Goal: Find specific page/section: Find specific page/section

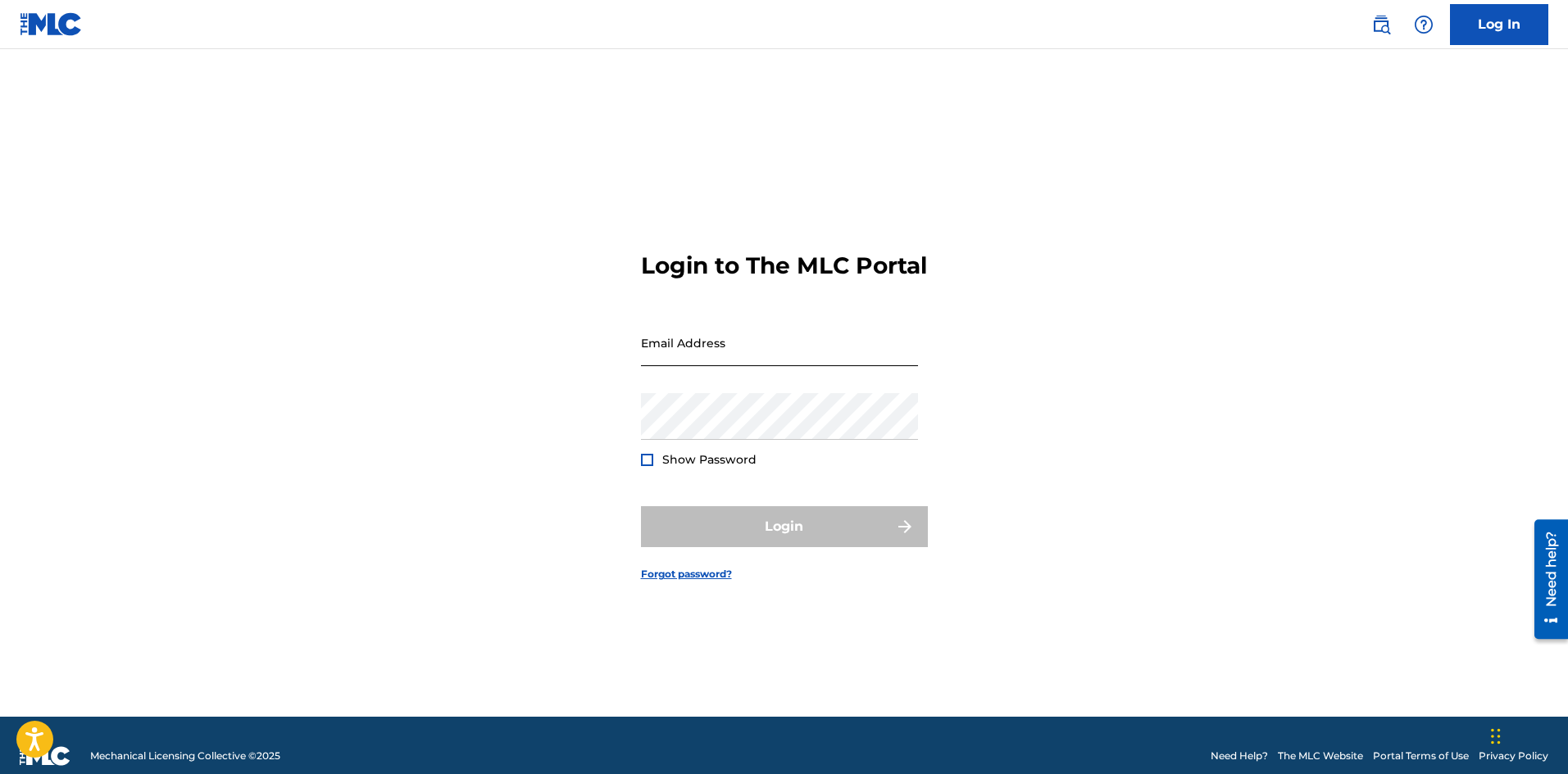
click at [705, 366] on input "Email Address" at bounding box center [780, 342] width 277 height 47
type input "[EMAIL_ADDRESS][DOMAIN_NAME]"
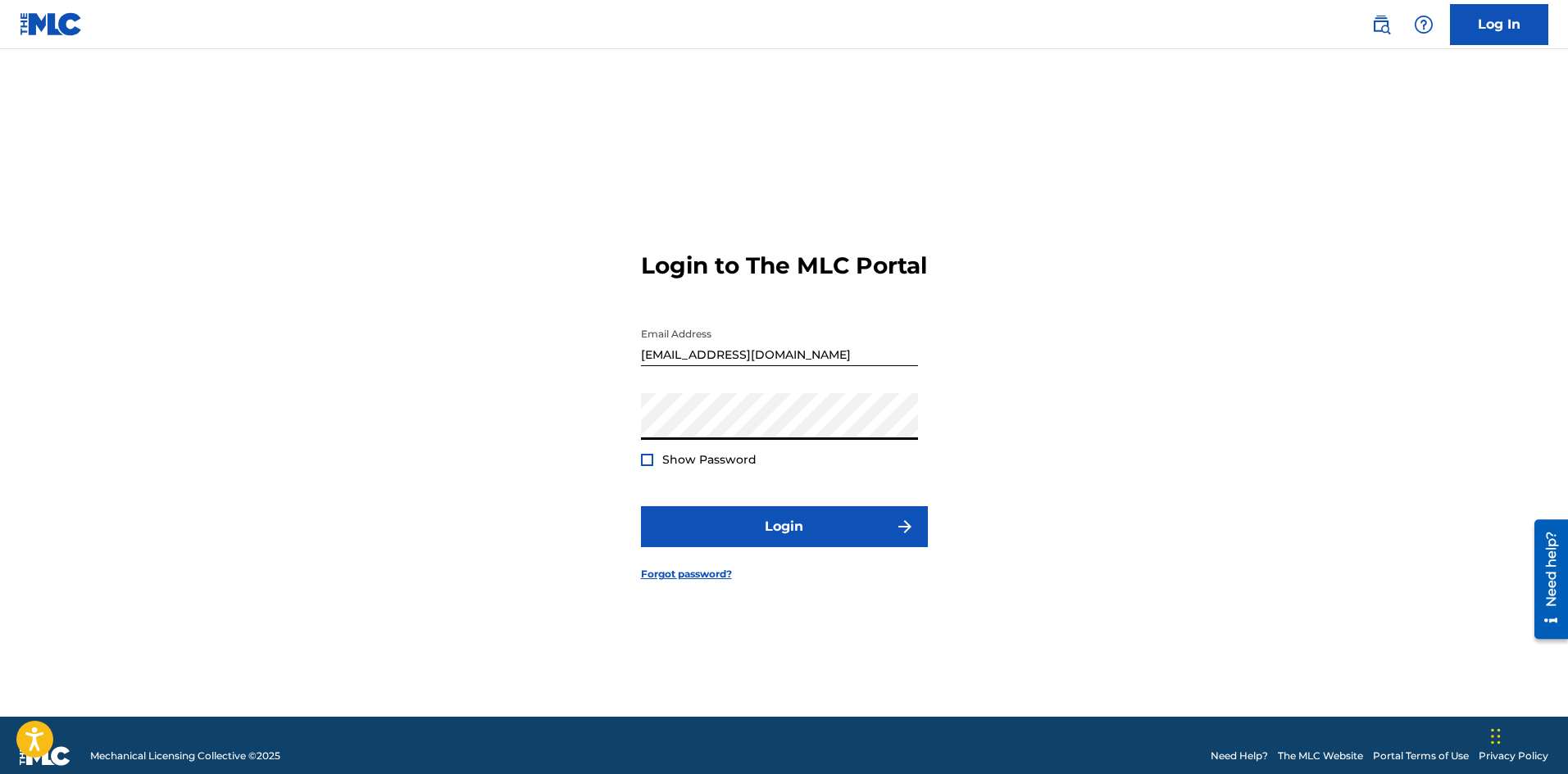
click at [641, 506] on button "Login" at bounding box center [784, 526] width 286 height 41
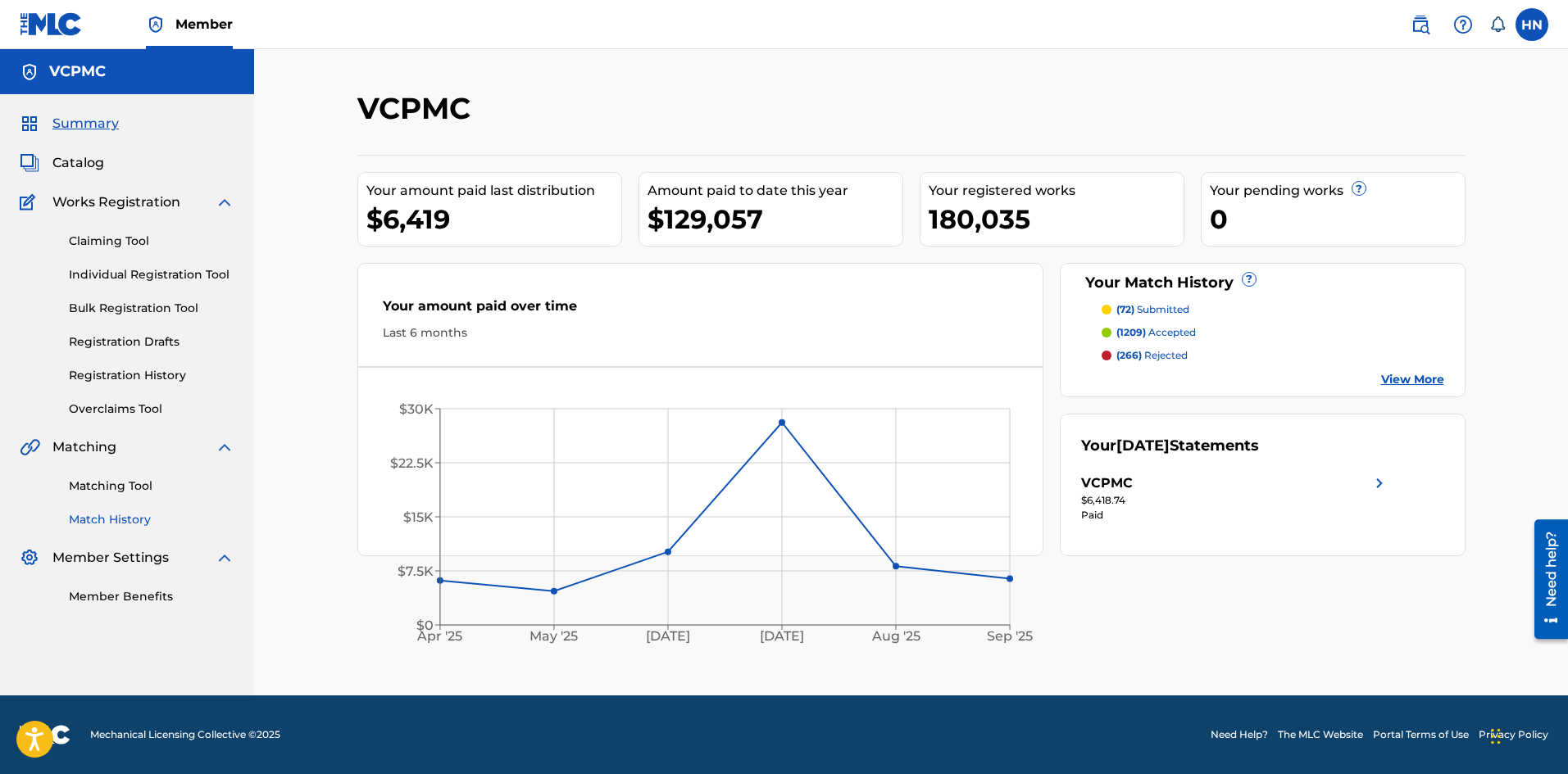
click at [132, 519] on link "Match History" at bounding box center [151, 520] width 165 height 17
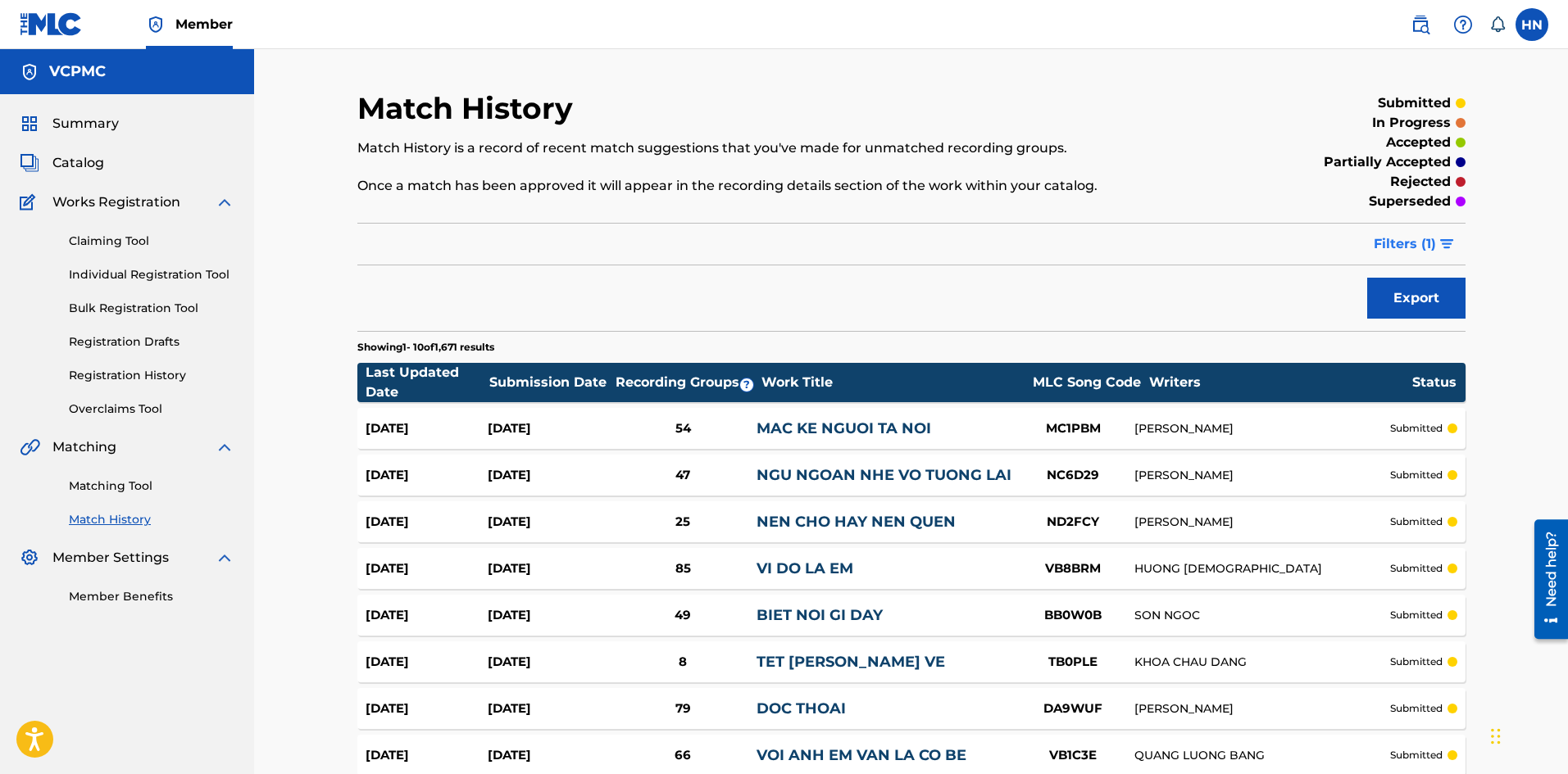
click at [1411, 250] on span "Filters ( 1 )" at bounding box center [1404, 244] width 62 height 20
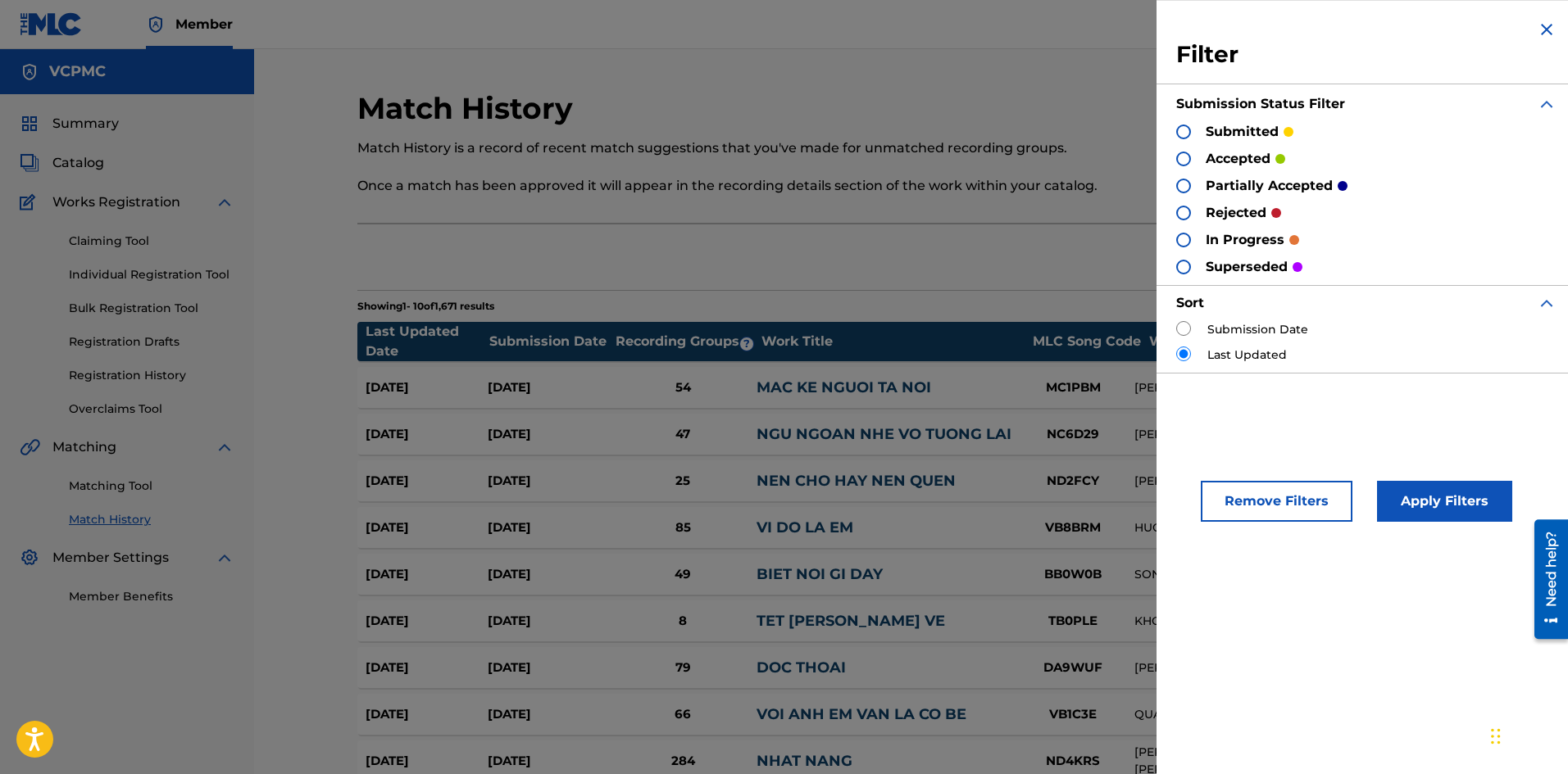
click at [1192, 131] on div "submitted" at bounding box center [1234, 131] width 117 height 19
click at [1186, 131] on div at bounding box center [1183, 131] width 15 height 15
click at [1431, 497] on button "Apply Filters" at bounding box center [1444, 501] width 135 height 41
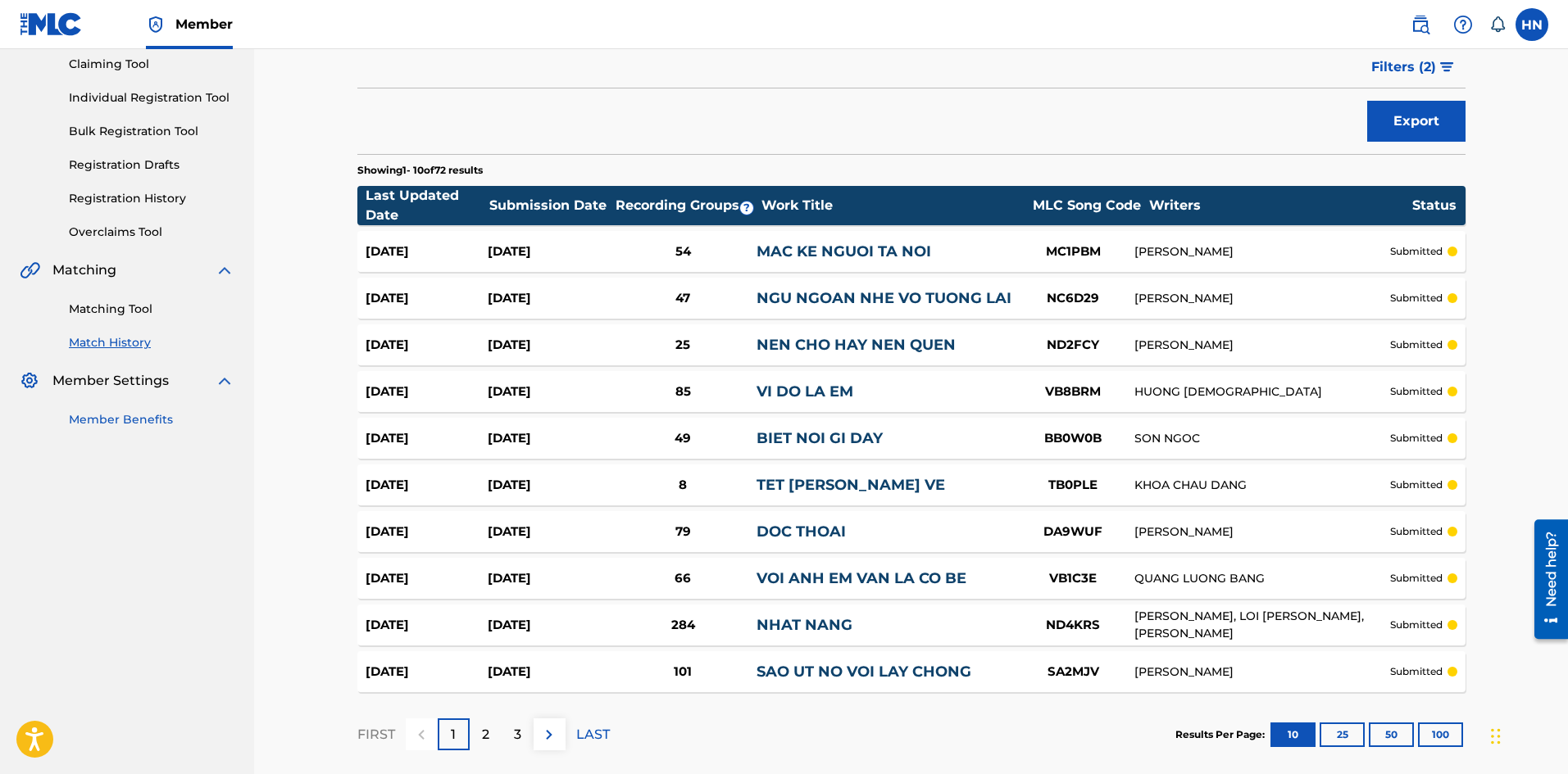
scroll to position [176, 0]
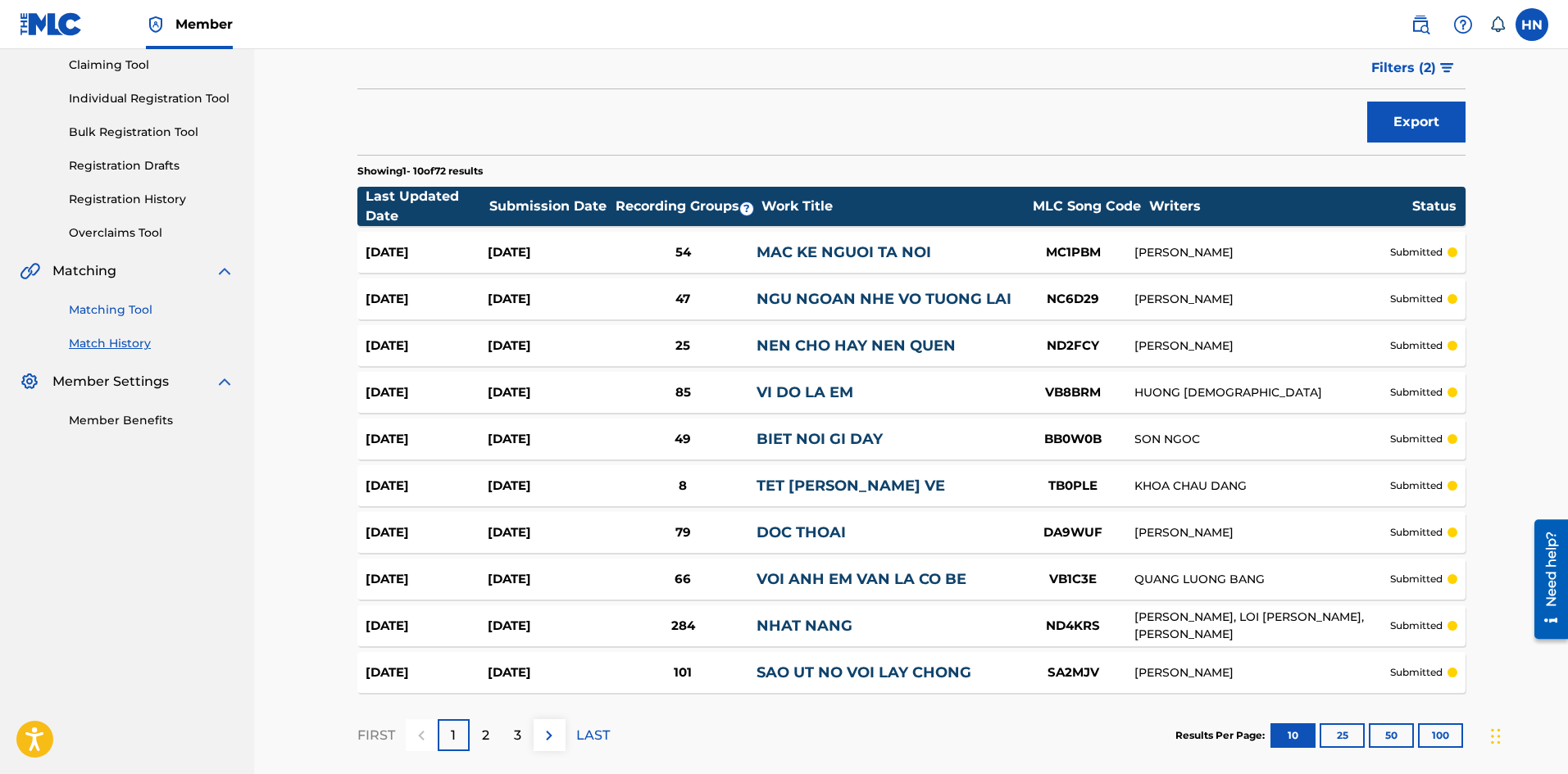
click at [142, 310] on link "Matching Tool" at bounding box center [151, 310] width 165 height 17
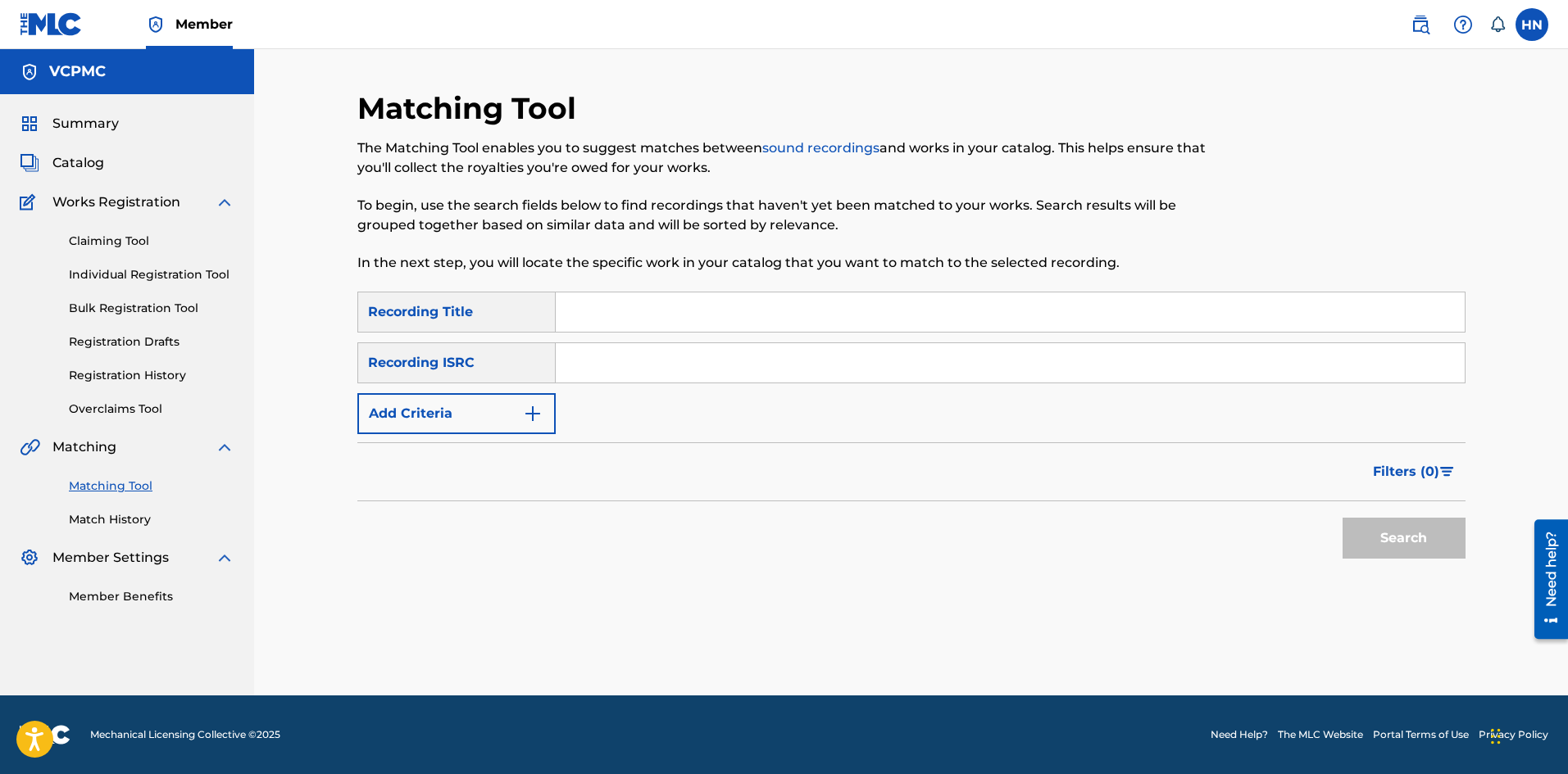
click at [594, 309] on input "Search Form" at bounding box center [1010, 311] width 909 height 39
type input "[PERSON_NAME] trai [PERSON_NAME]"
click at [1418, 543] on button "Search" at bounding box center [1404, 538] width 123 height 41
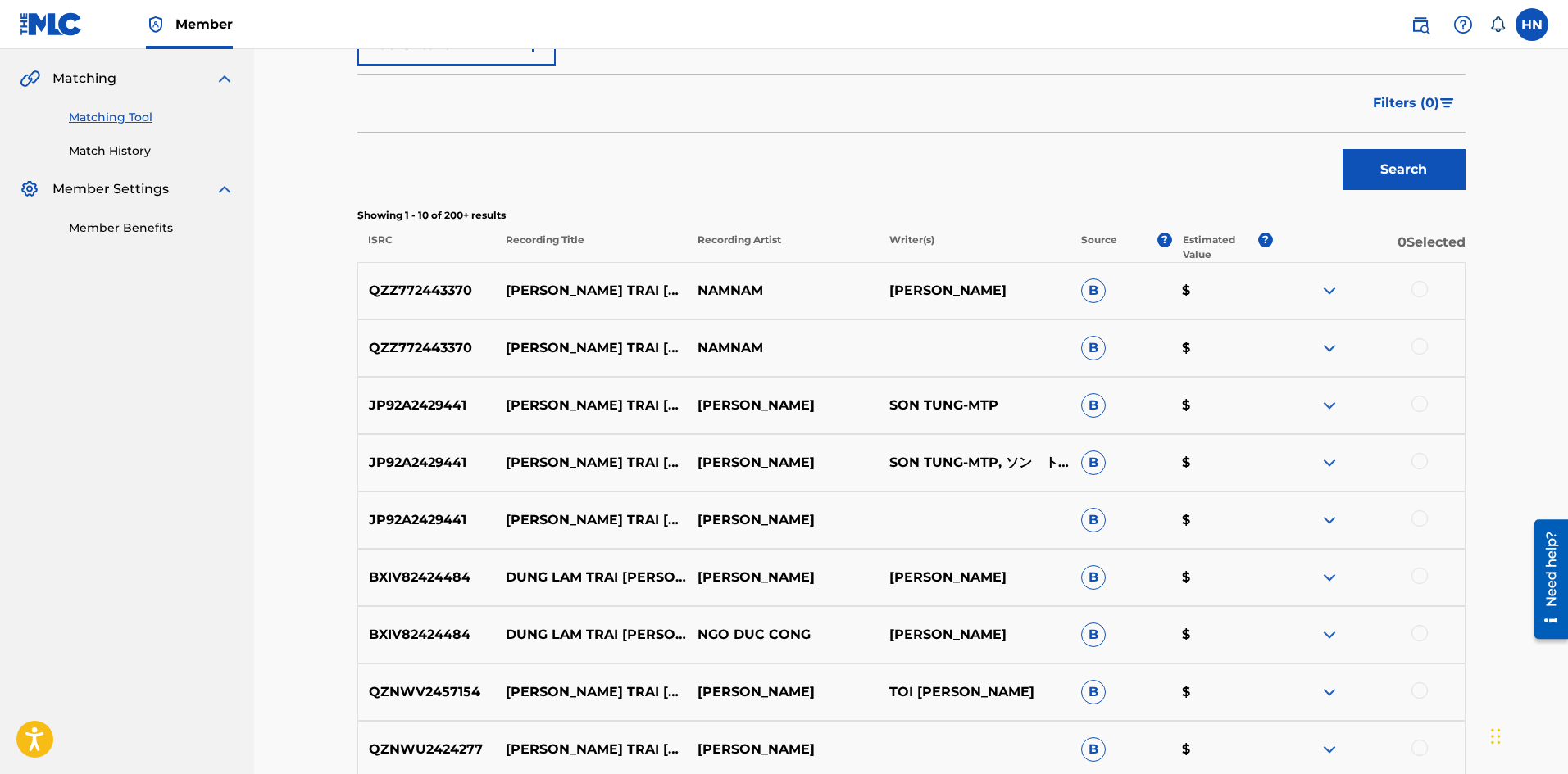
scroll to position [246, 0]
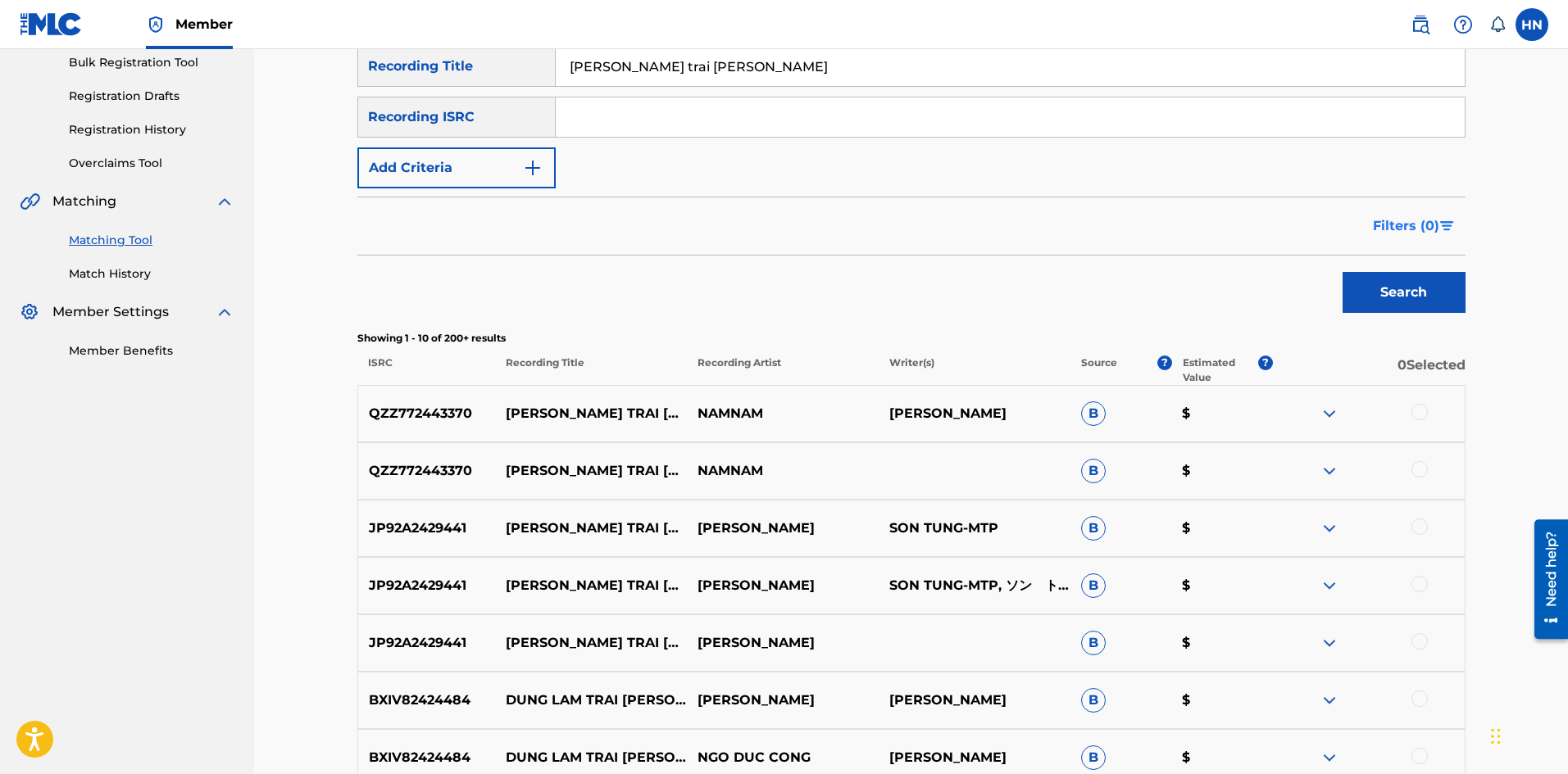
click at [1440, 226] on img "Search Form" at bounding box center [1447, 226] width 14 height 10
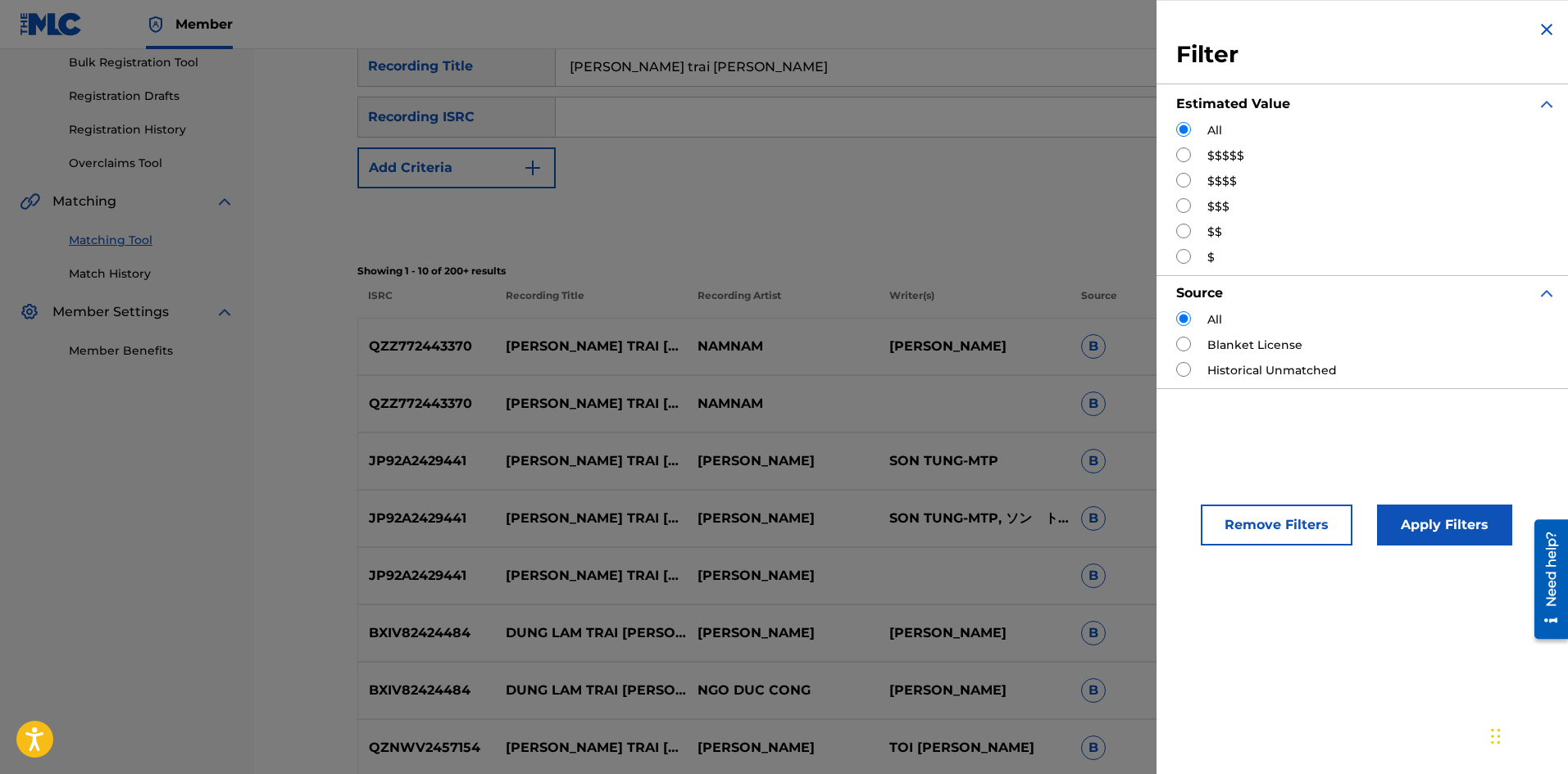
click at [1187, 156] on input "Search Form" at bounding box center [1183, 154] width 15 height 15
radio input "true"
click at [1430, 515] on button "Apply Filters" at bounding box center [1444, 524] width 135 height 41
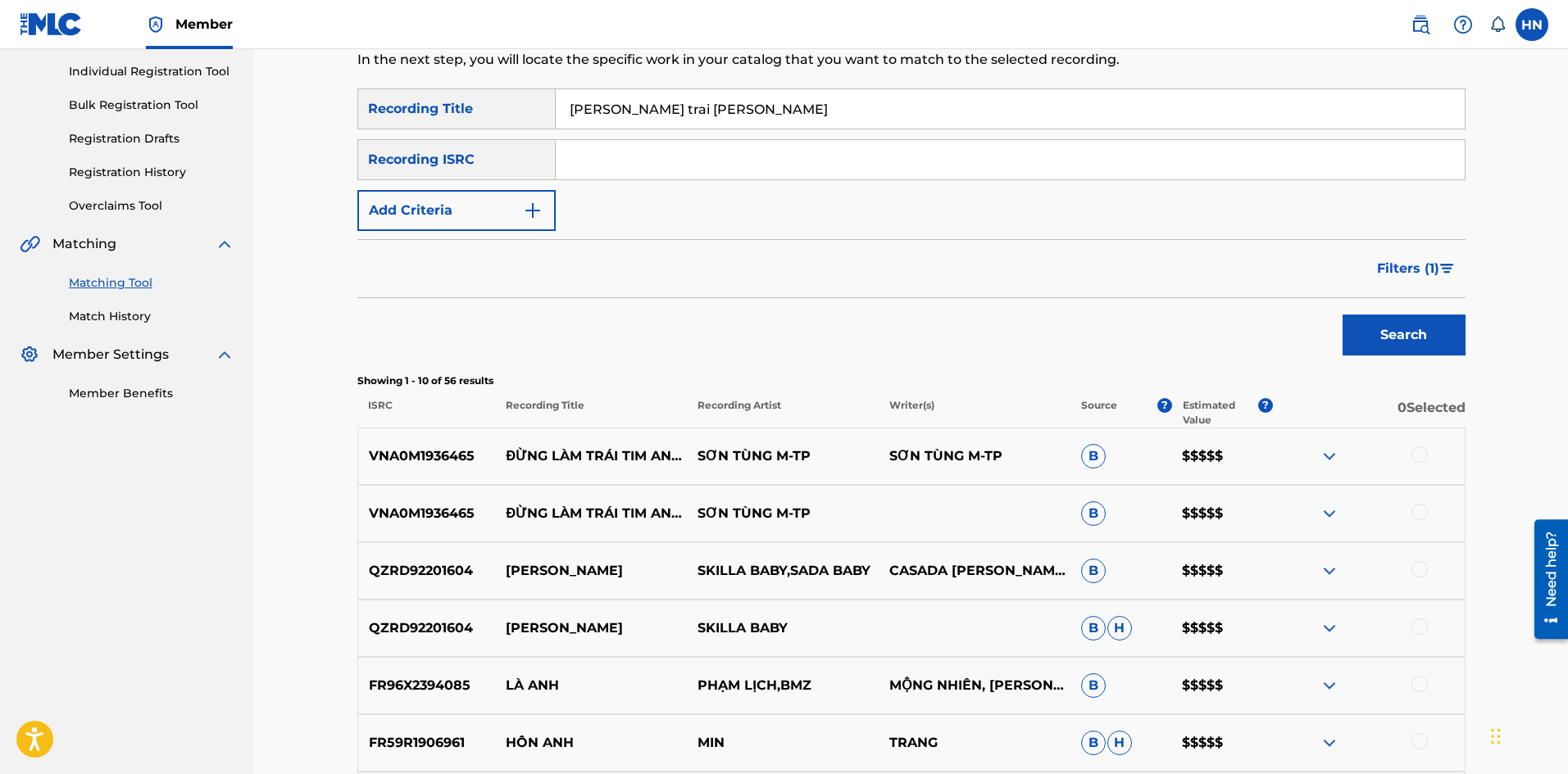
scroll to position [204, 0]
click at [621, 456] on p "ĐỪNG LÀM TRÁI TIM ANH ĐAU" at bounding box center [591, 455] width 192 height 39
click at [1324, 457] on img at bounding box center [1329, 455] width 20 height 20
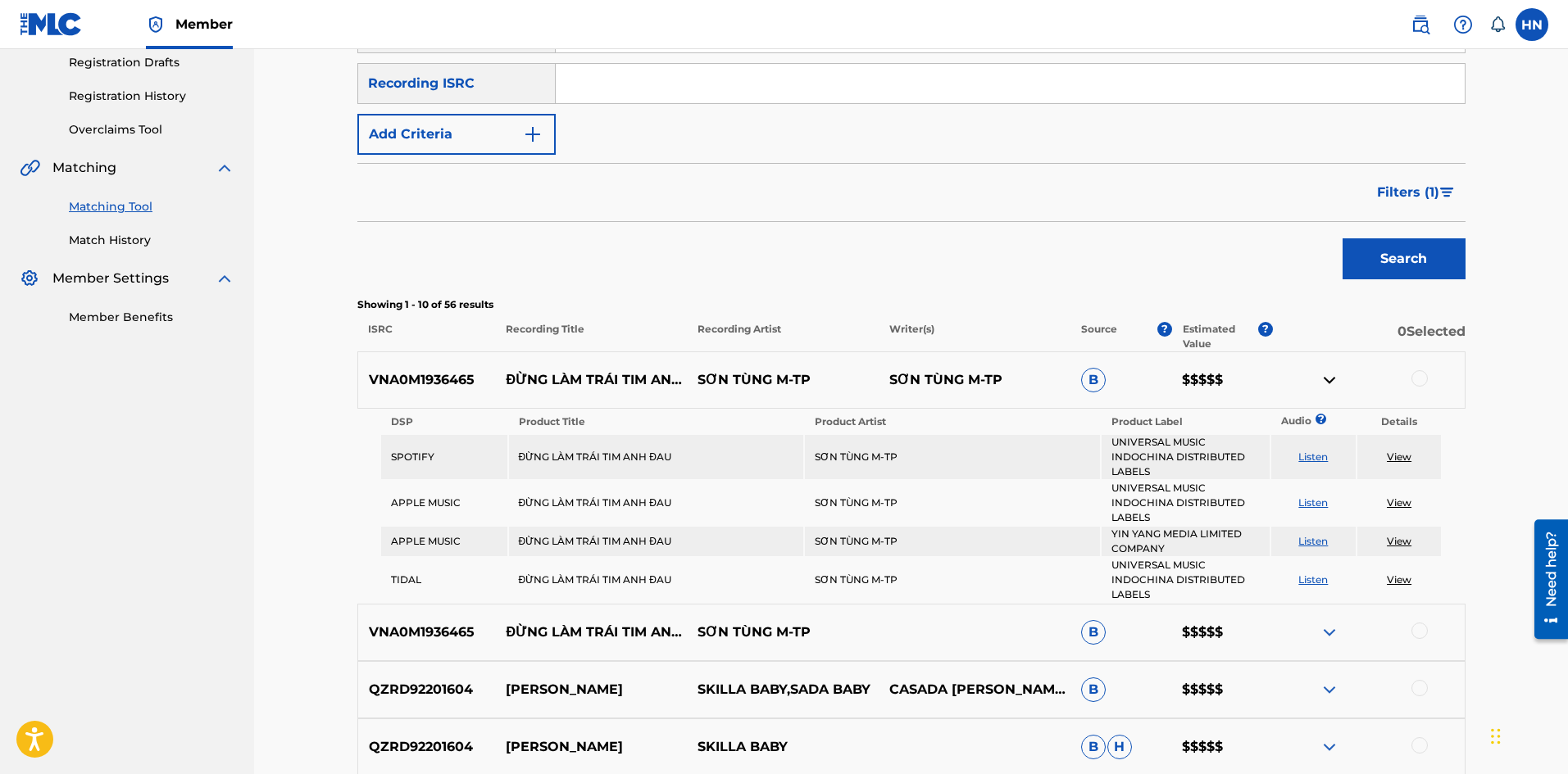
scroll to position [368, 0]
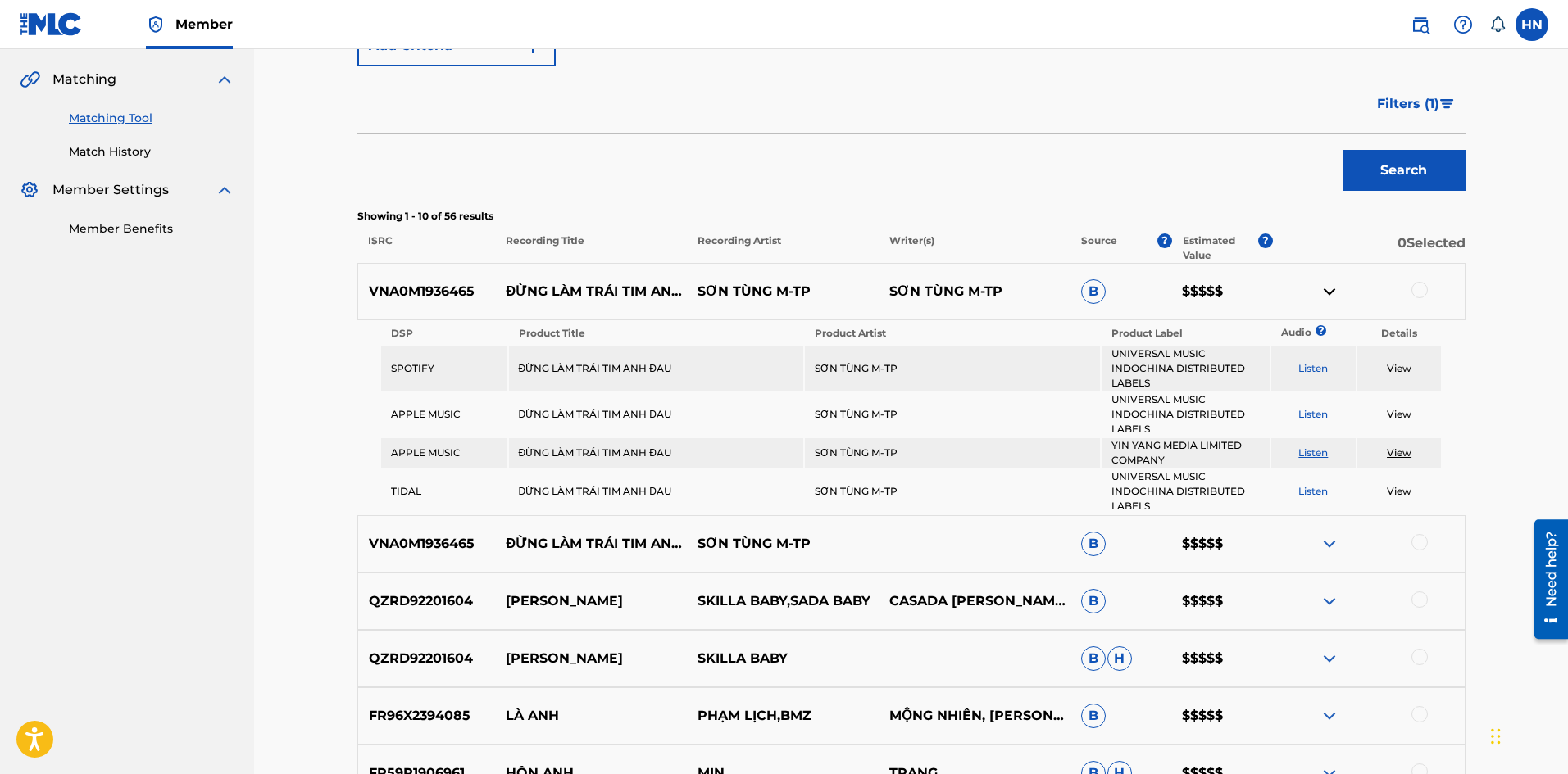
click at [1420, 289] on div at bounding box center [1419, 290] width 16 height 16
click at [1420, 542] on div at bounding box center [1419, 541] width 16 height 16
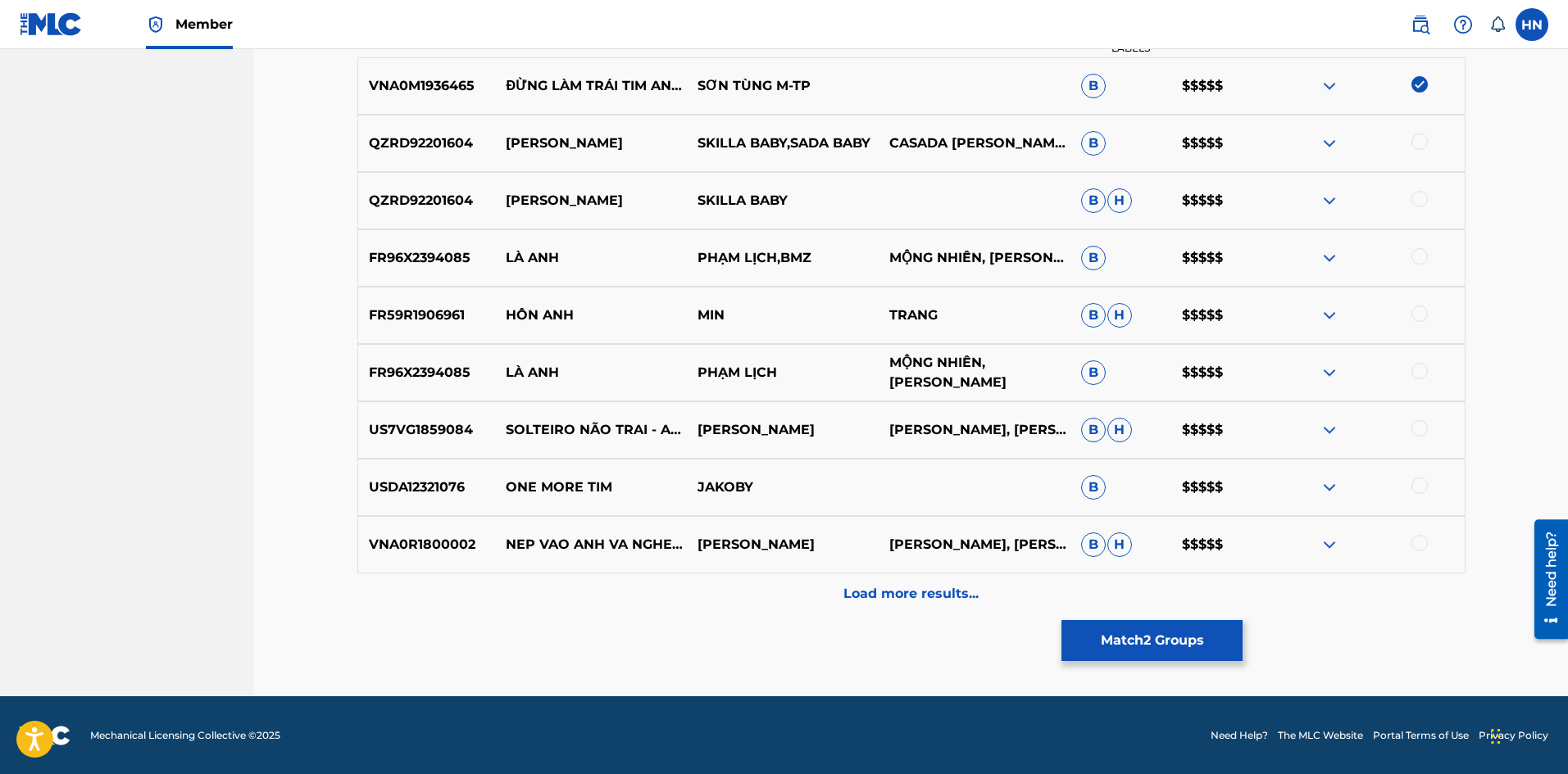
scroll to position [827, 0]
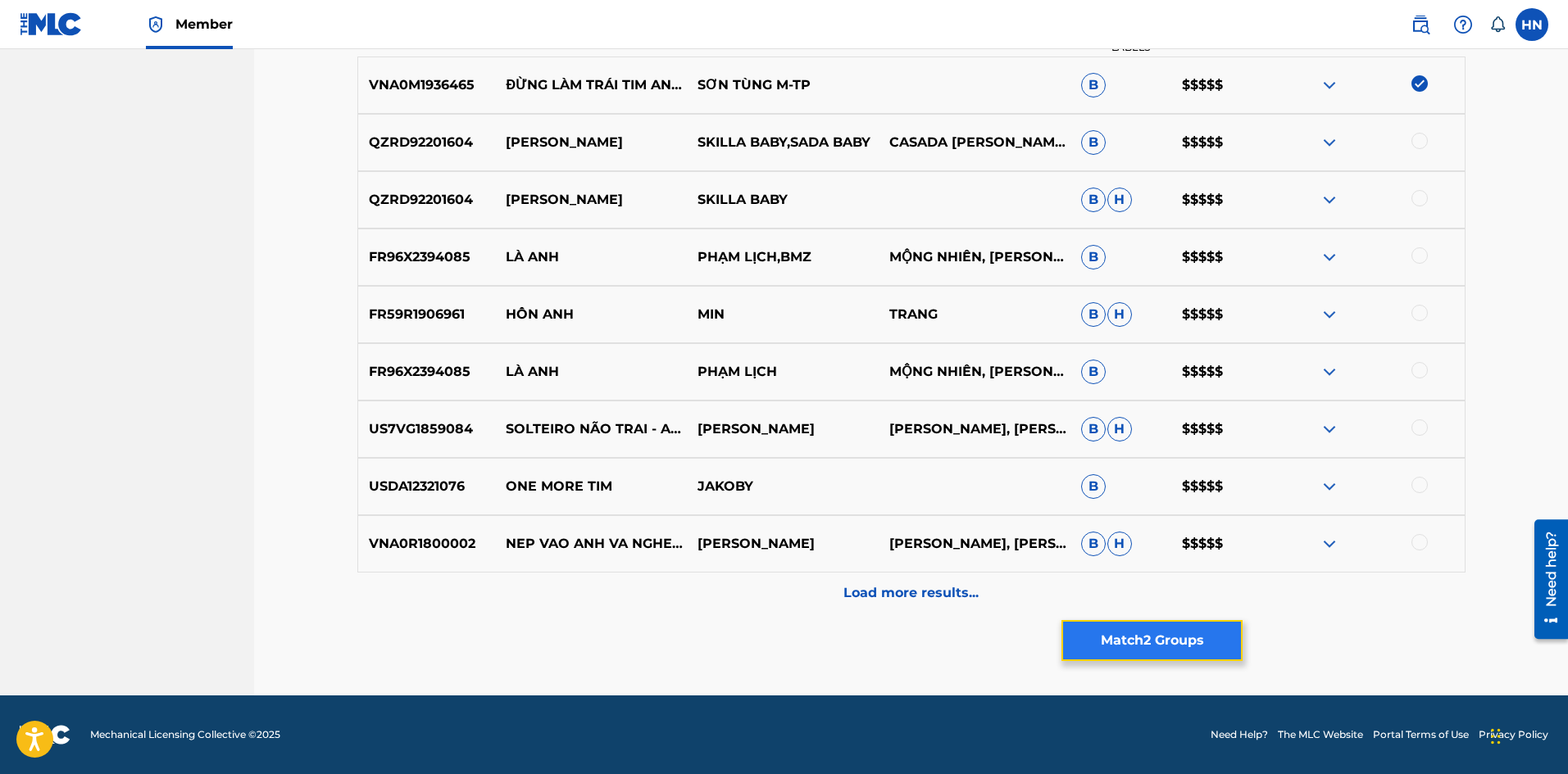
click at [1173, 633] on button "Match 2 Groups" at bounding box center [1151, 640] width 181 height 41
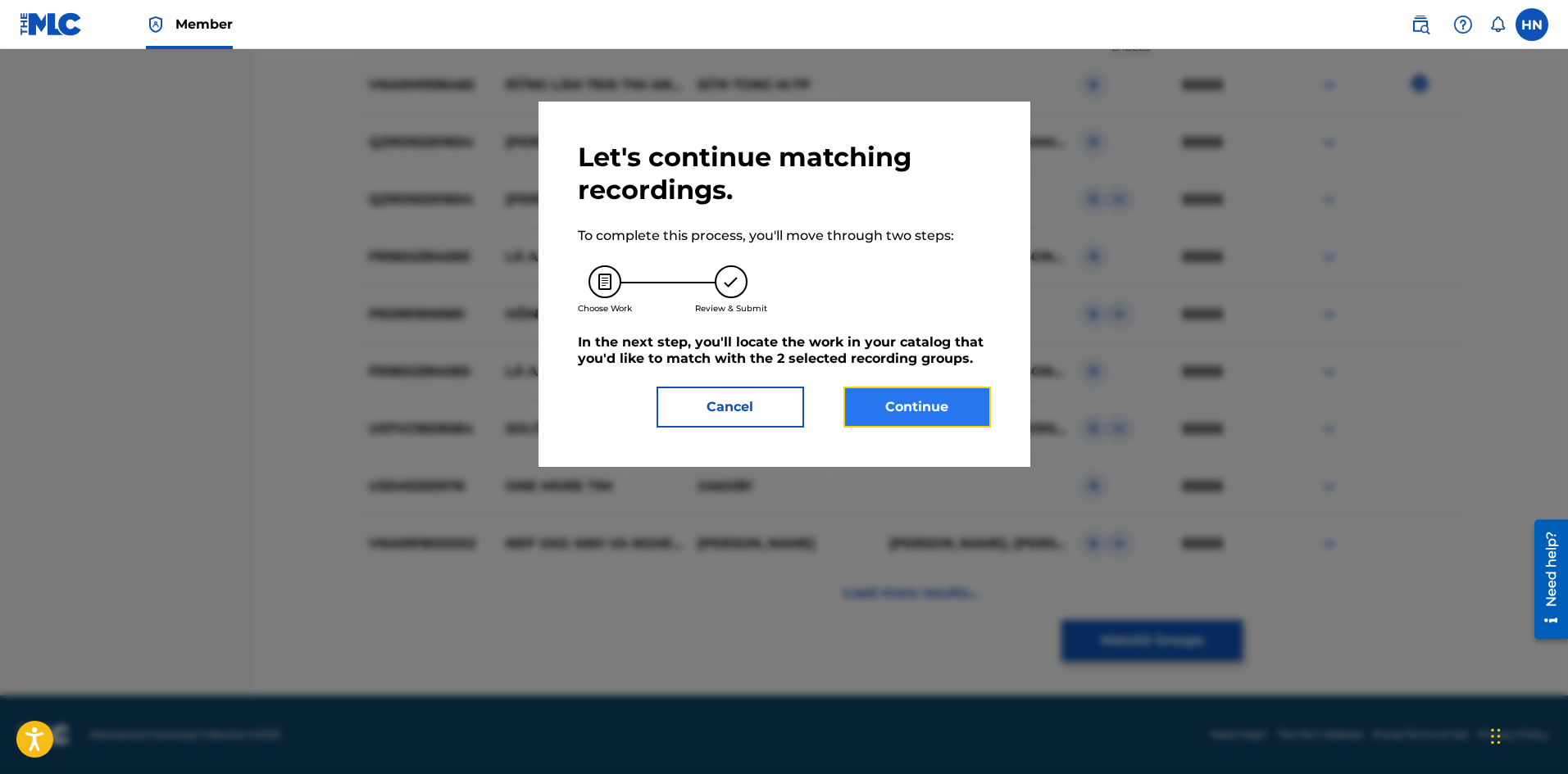
click at [886, 408] on button "Continue" at bounding box center [916, 406] width 147 height 41
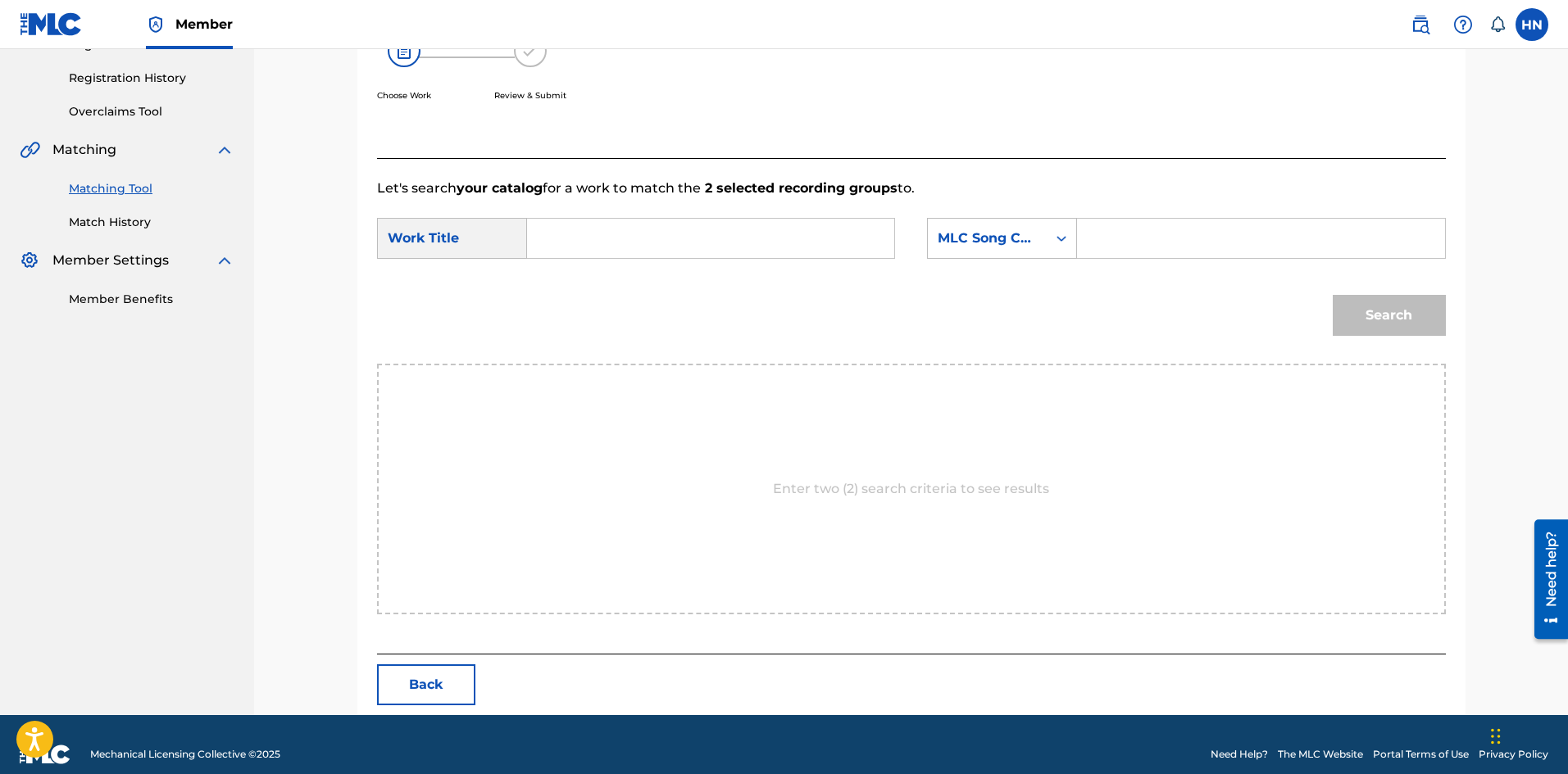
scroll to position [317, 0]
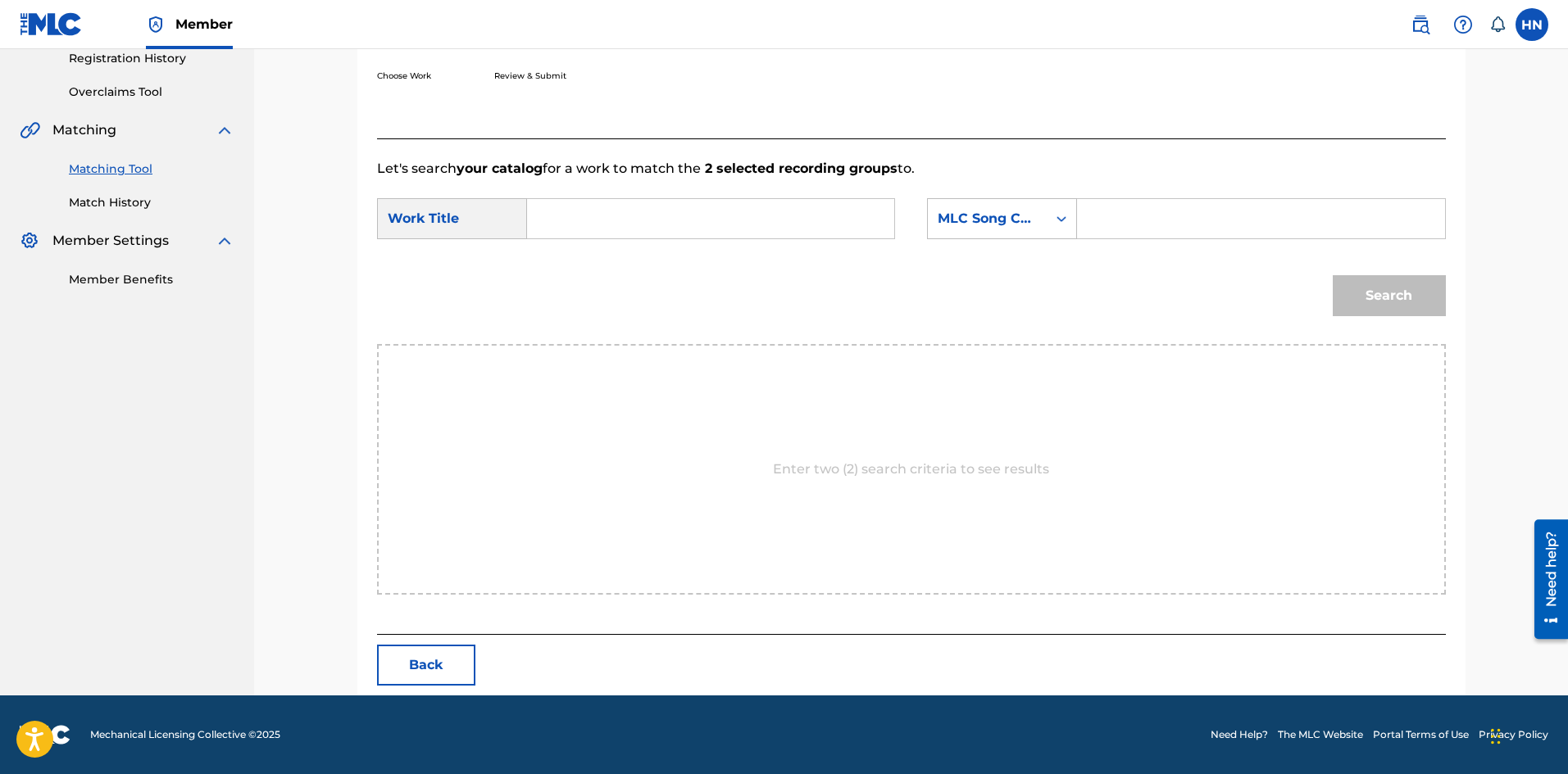
click at [638, 218] on input "Search Form" at bounding box center [710, 218] width 339 height 39
type input "[PERSON_NAME] trai [PERSON_NAME]"
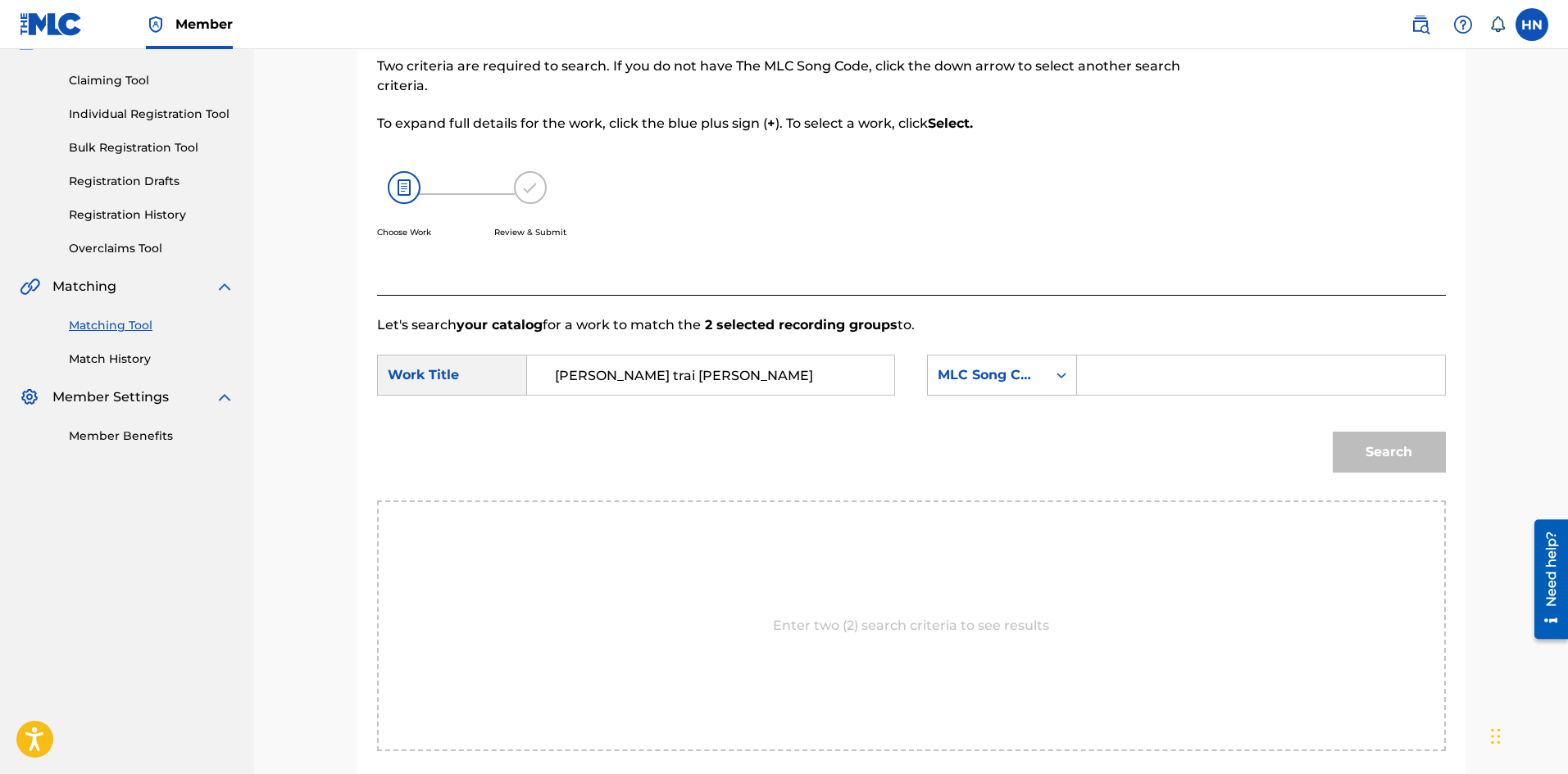
scroll to position [153, 0]
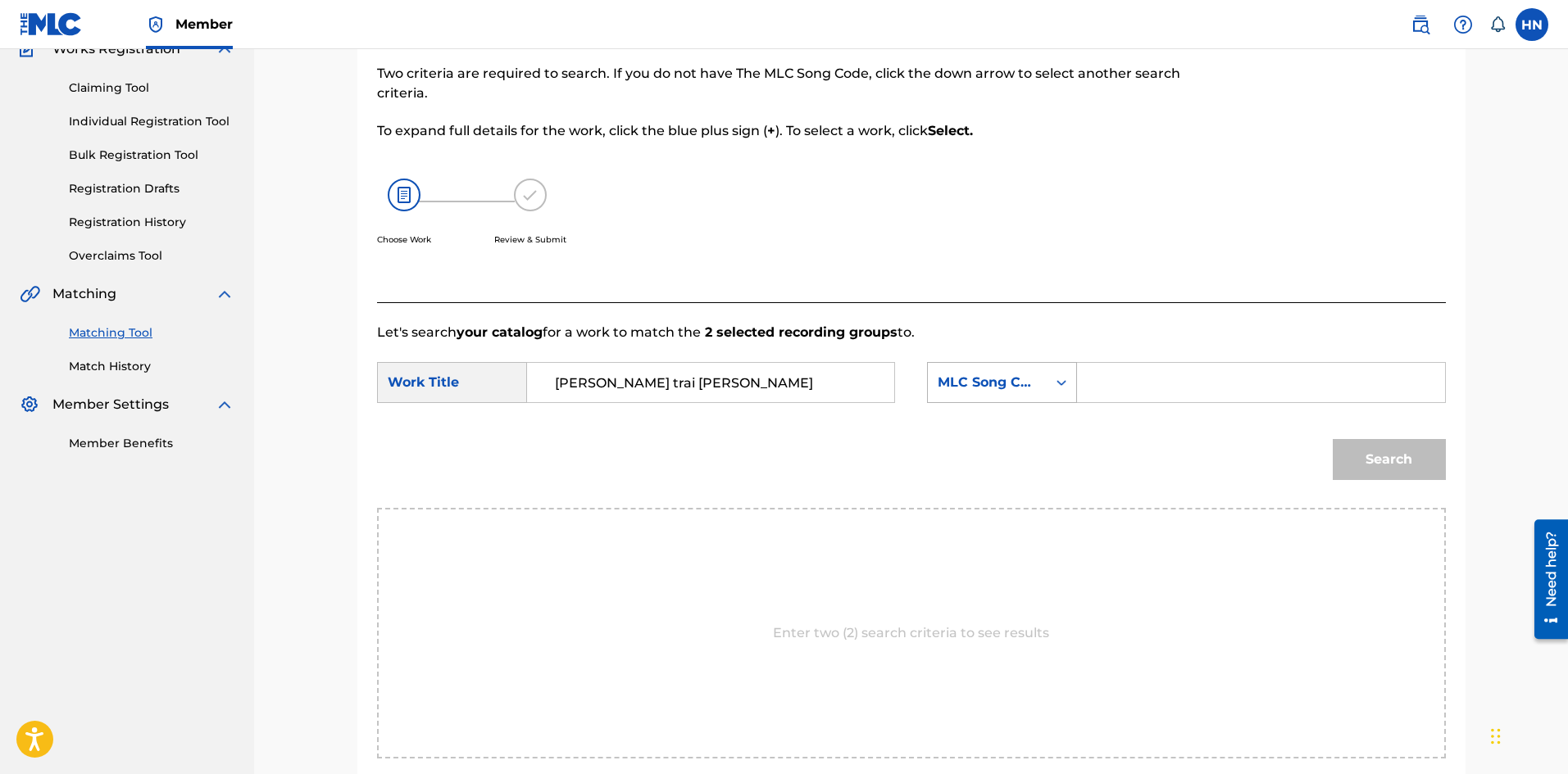
click at [1059, 394] on div "Search Form" at bounding box center [1061, 382] width 29 height 29
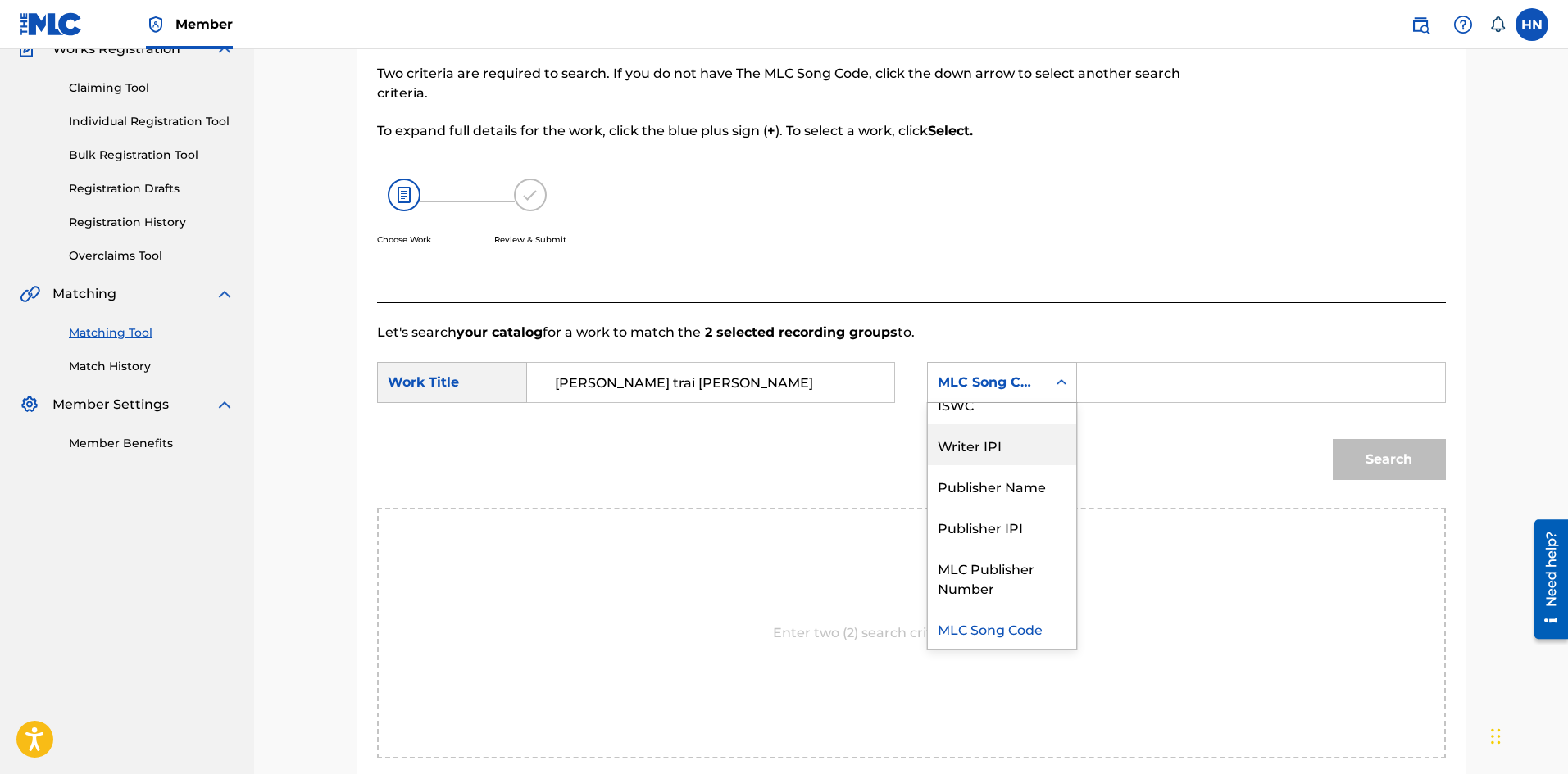
scroll to position [0, 0]
drag, startPoint x: 1021, startPoint y: 432, endPoint x: 1028, endPoint y: 425, distance: 9.9
click at [1021, 432] on div "Writer Name" at bounding box center [1001, 423] width 148 height 41
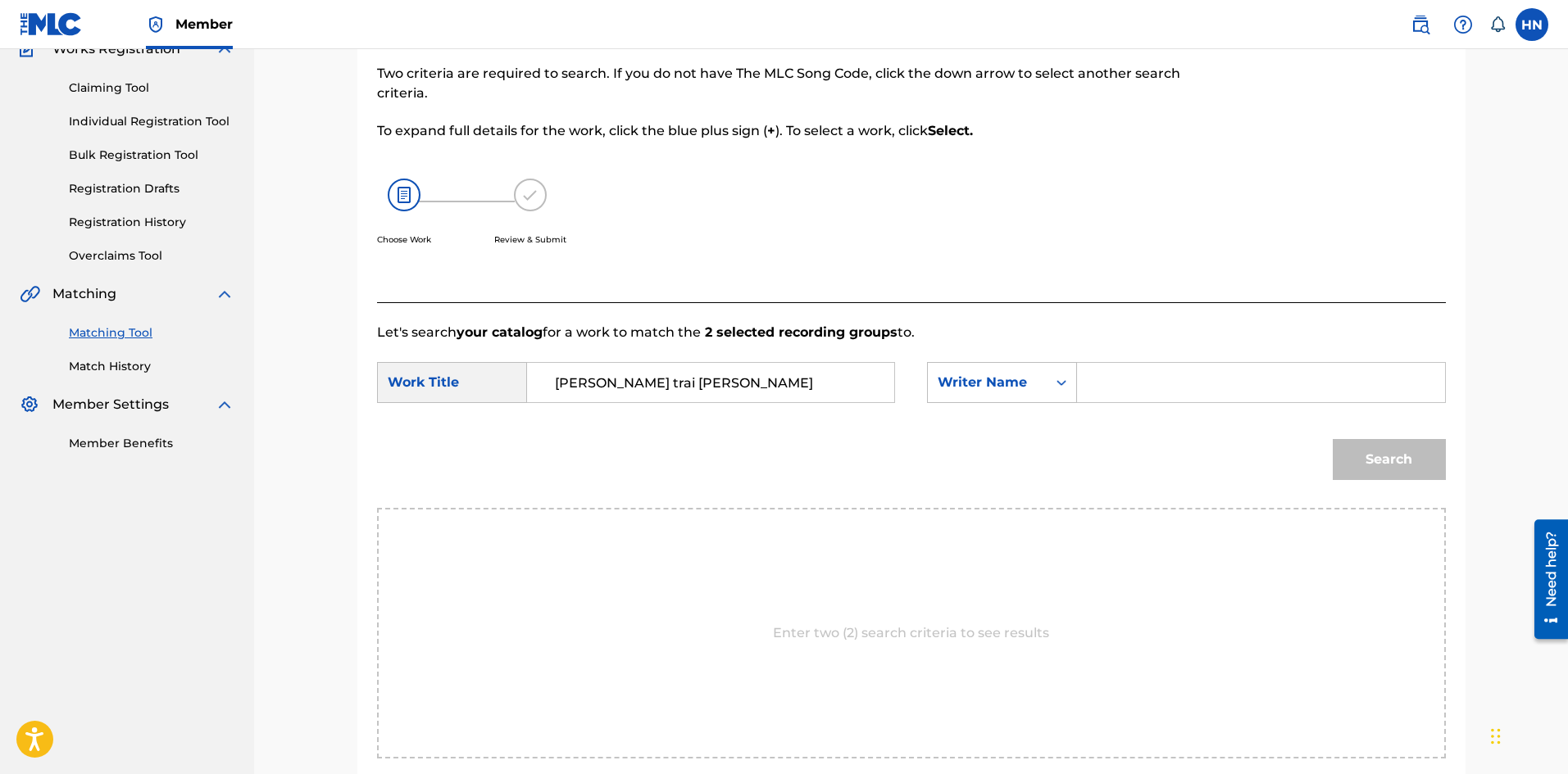
click at [1103, 380] on input "Search Form" at bounding box center [1260, 382] width 339 height 39
click at [1105, 380] on input "Search Form" at bounding box center [1260, 382] width 339 height 39
type input "tung"
click at [1372, 449] on button "Search" at bounding box center [1389, 459] width 113 height 41
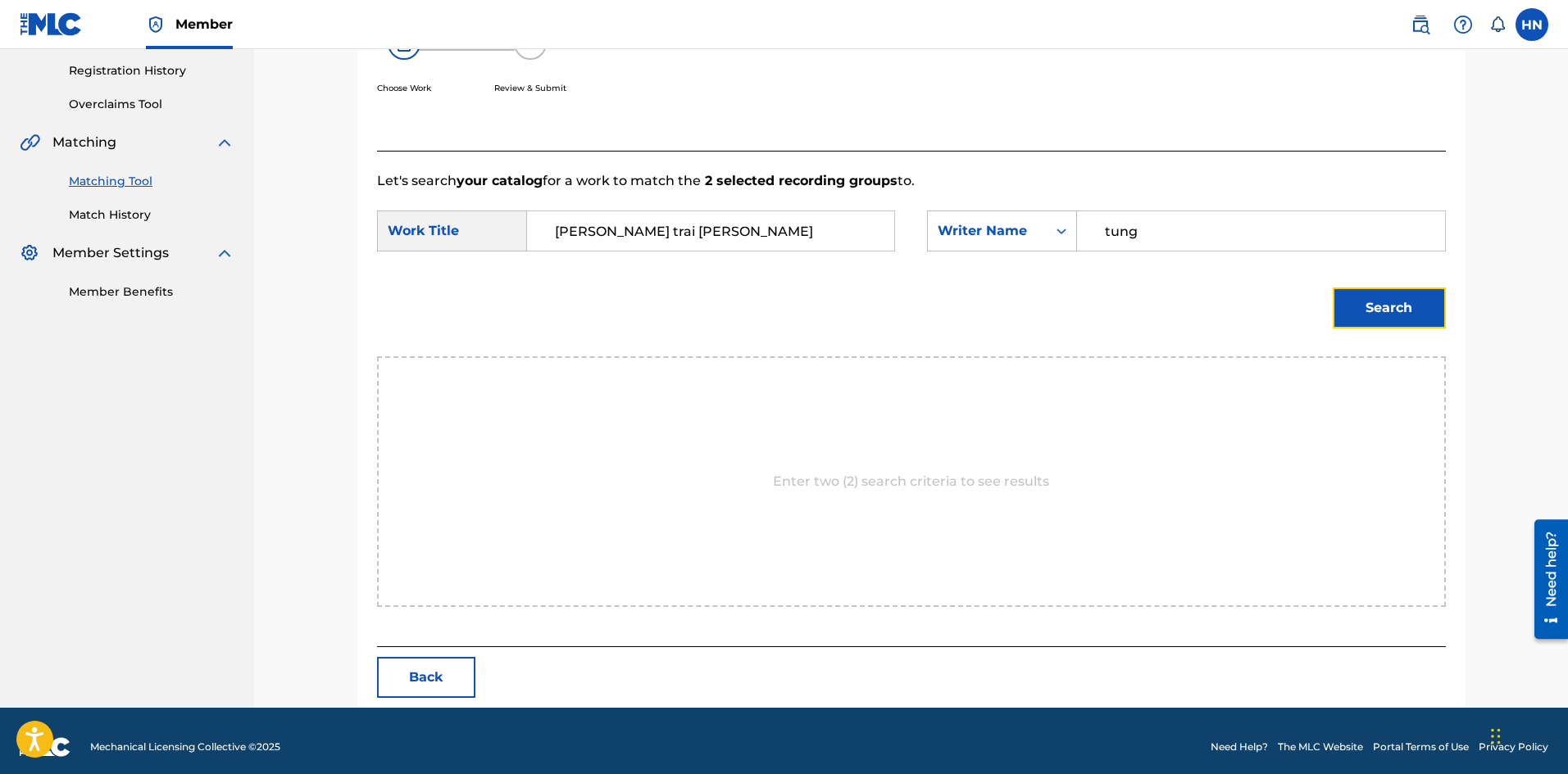
scroll to position [317, 0]
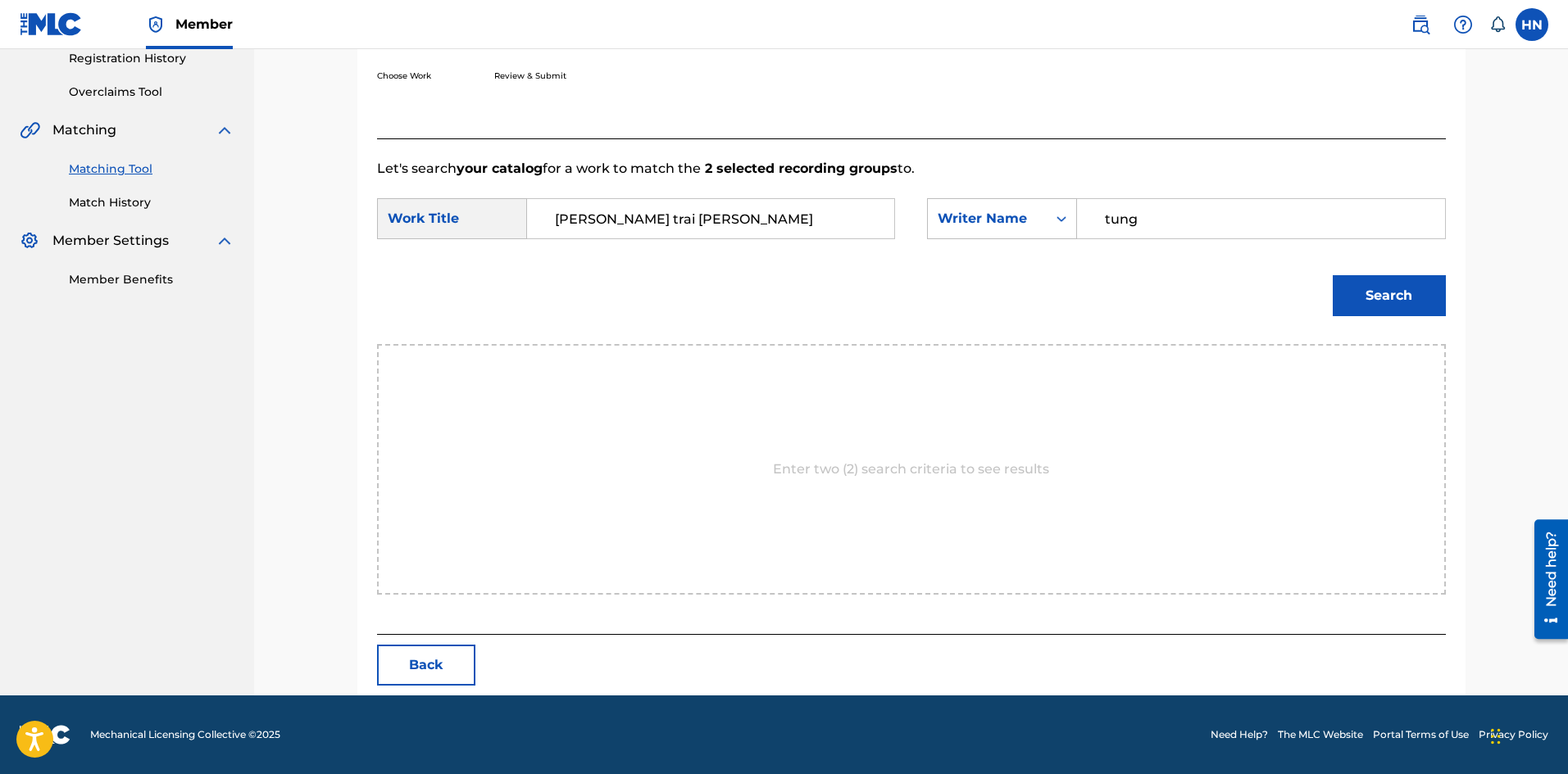
drag, startPoint x: 1106, startPoint y: 217, endPoint x: 1159, endPoint y: 215, distance: 53.0
click at [1159, 215] on input "tung" at bounding box center [1260, 218] width 339 height 39
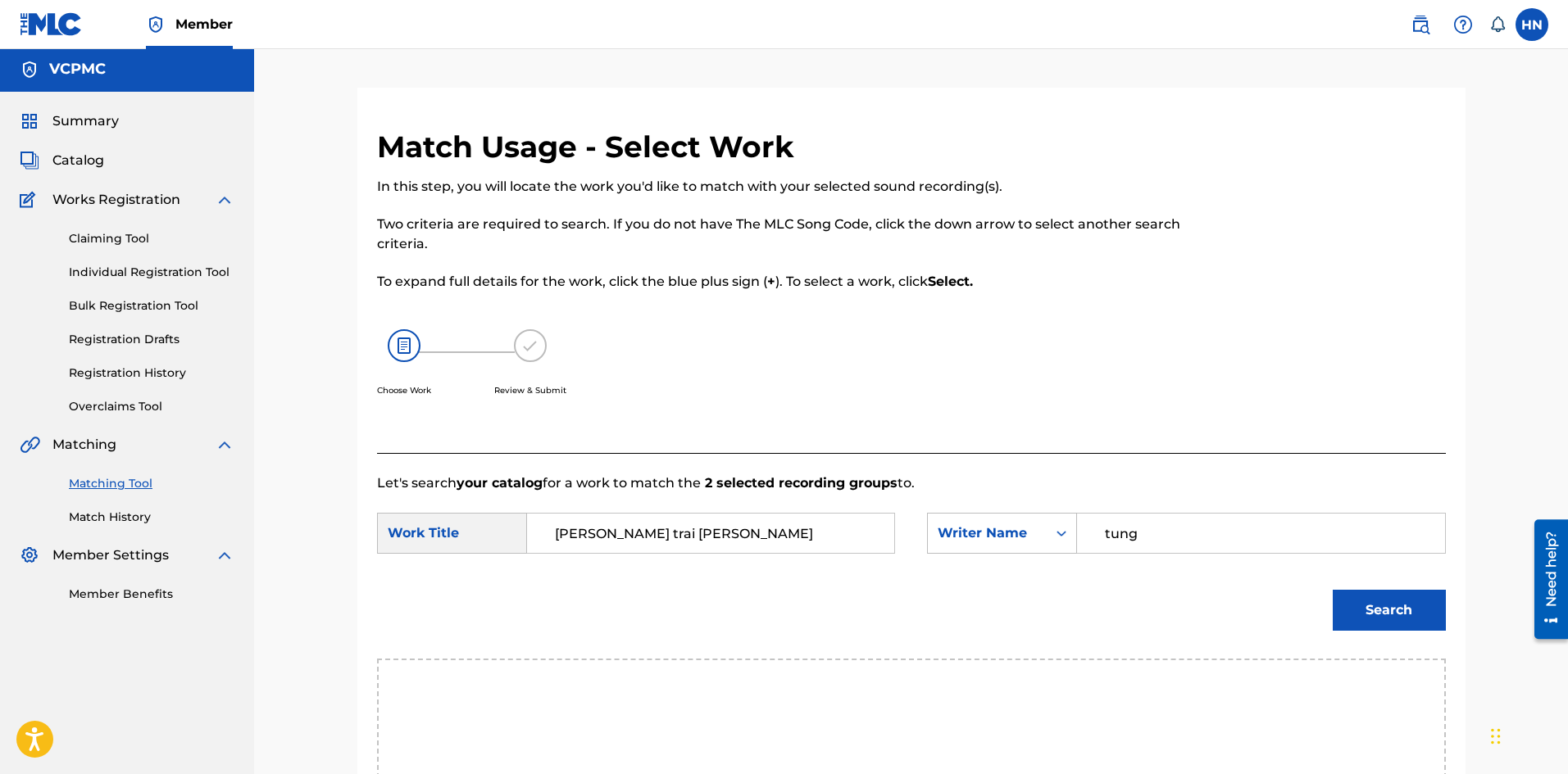
scroll to position [0, 0]
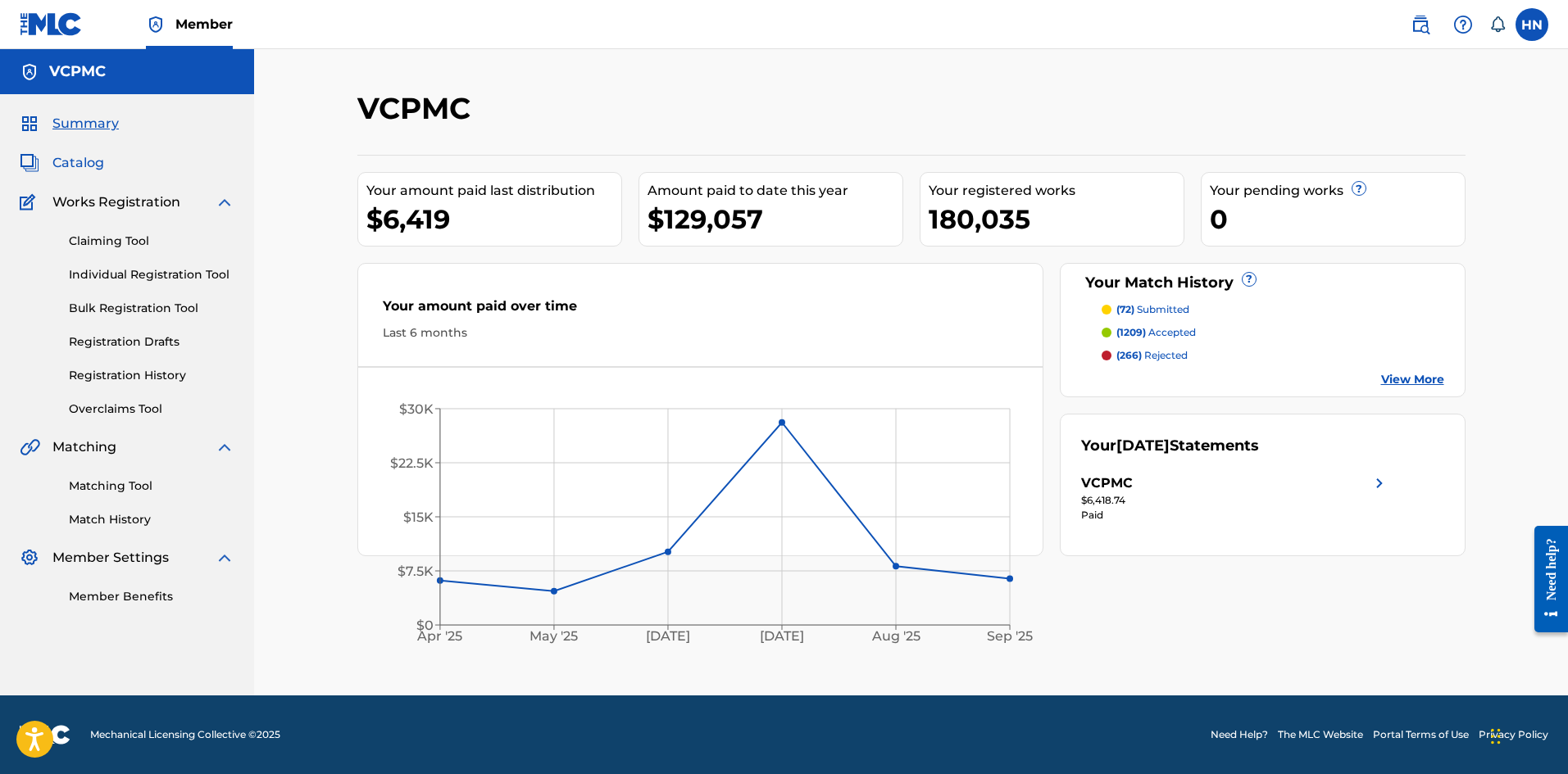
click at [90, 159] on span "Catalog" at bounding box center [79, 163] width 52 height 20
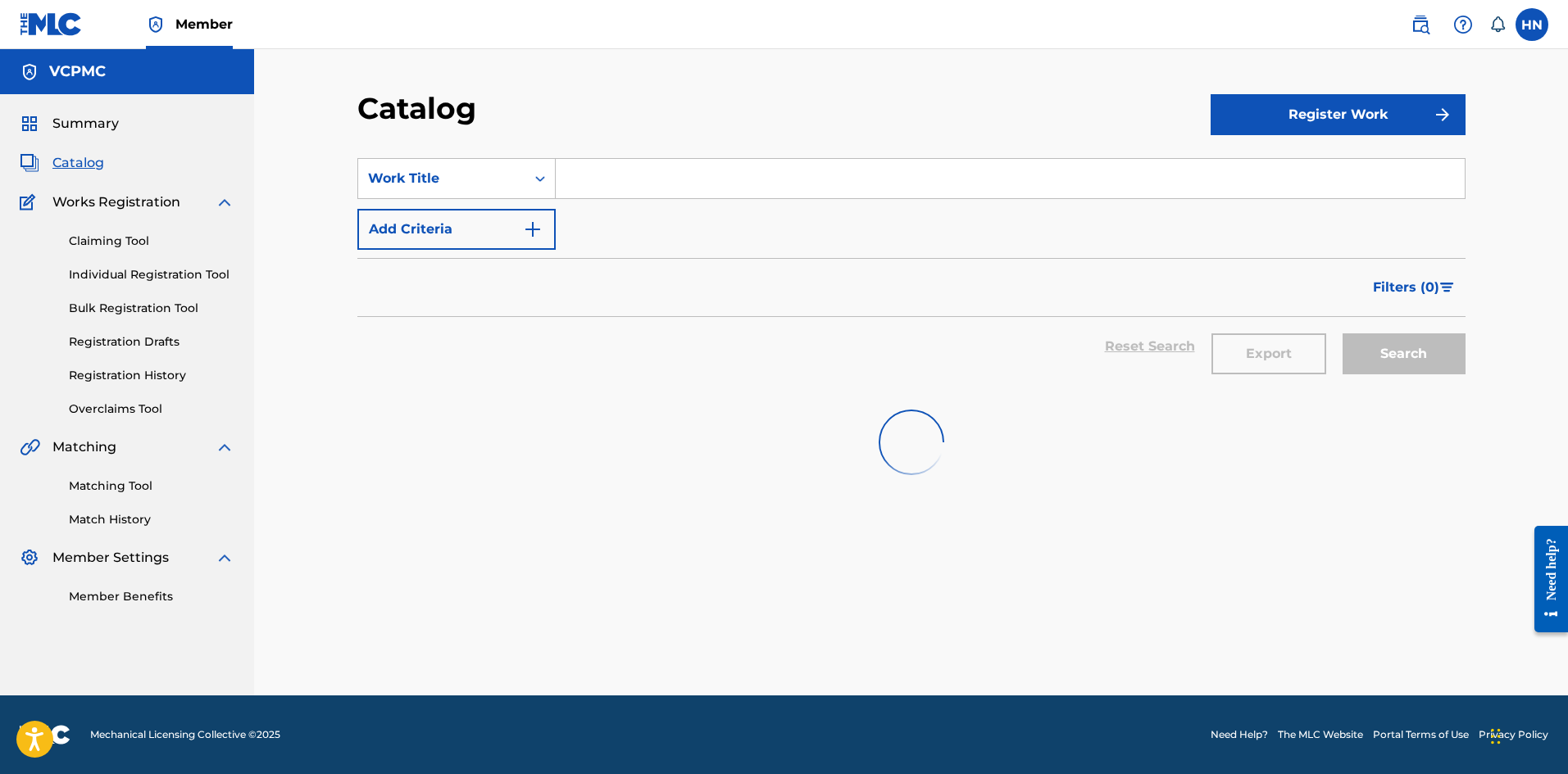
click at [659, 176] on input "Search Form" at bounding box center [1010, 178] width 909 height 39
click at [790, 179] on input "[PERSON_NAME] trai [PERSON_NAME]" at bounding box center [1010, 178] width 909 height 39
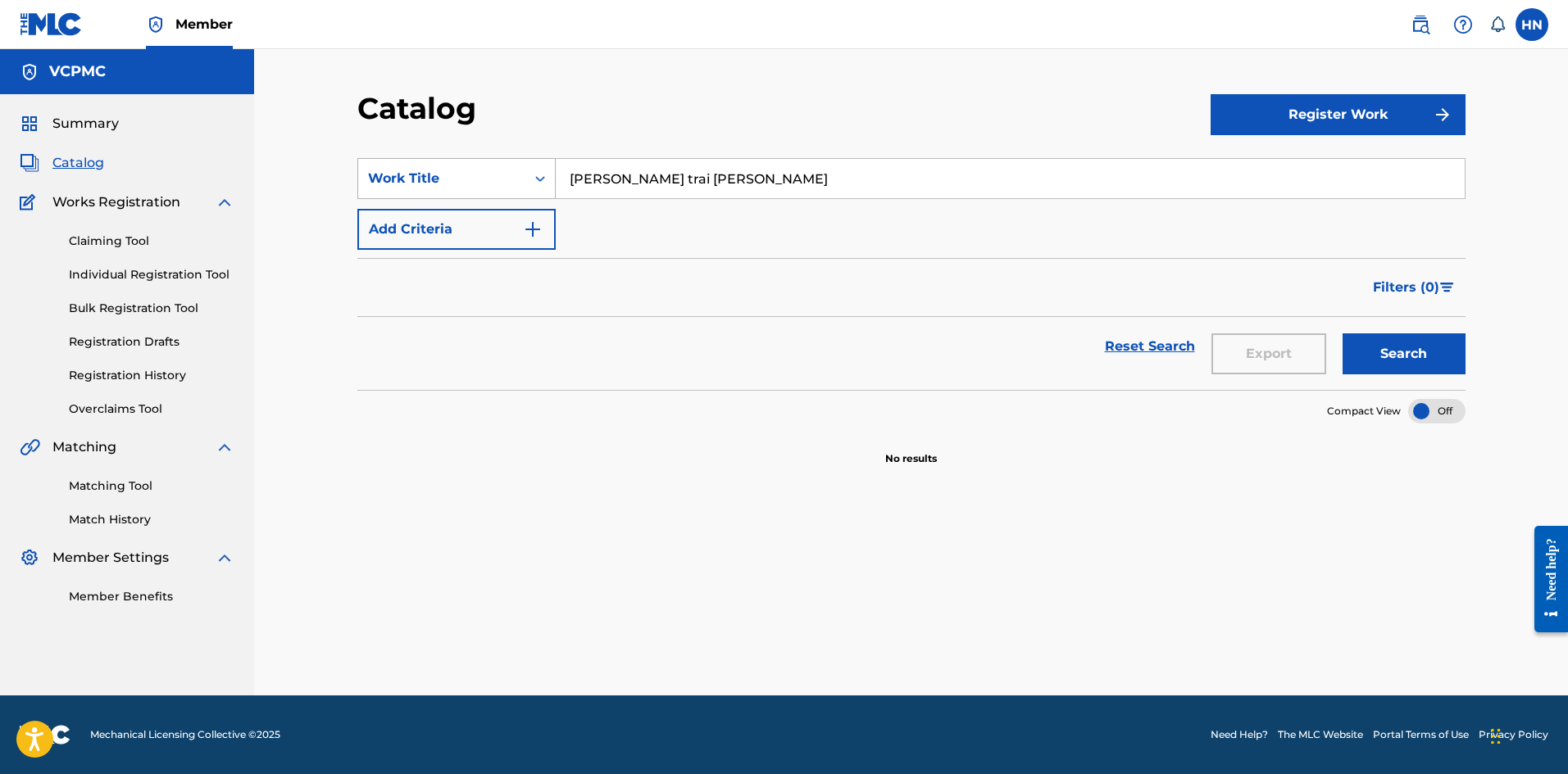
drag, startPoint x: 765, startPoint y: 179, endPoint x: 552, endPoint y: 180, distance: 213.0
click at [552, 180] on div "SearchWithCriteriad0f6fe07-029c-41a1-8d6d-417f3472c207 Work Title dung lam trai…" at bounding box center [911, 178] width 1108 height 41
paste input "Đừng Làm Trái Tim Anh Đ"
type input "Đừng Làm Trái Tim Anh Đau"
click at [1342, 333] on button "Search" at bounding box center [1404, 353] width 123 height 41
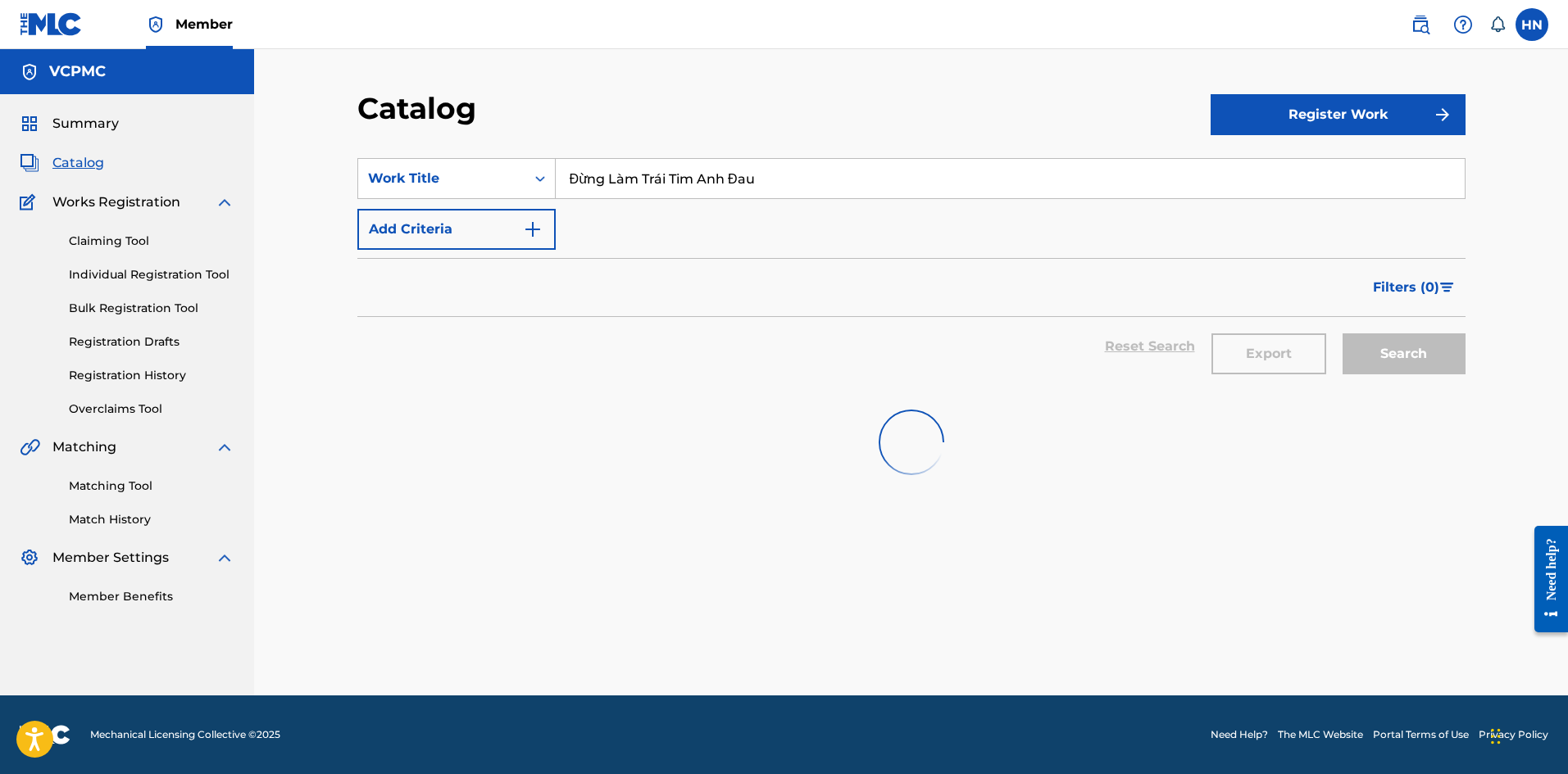
click at [1497, 490] on div "Catalog Register Work SearchWithCriteriad0f6fe07-029c-41a1-8d6d-417f3472c207 Wo…" at bounding box center [911, 372] width 1314 height 646
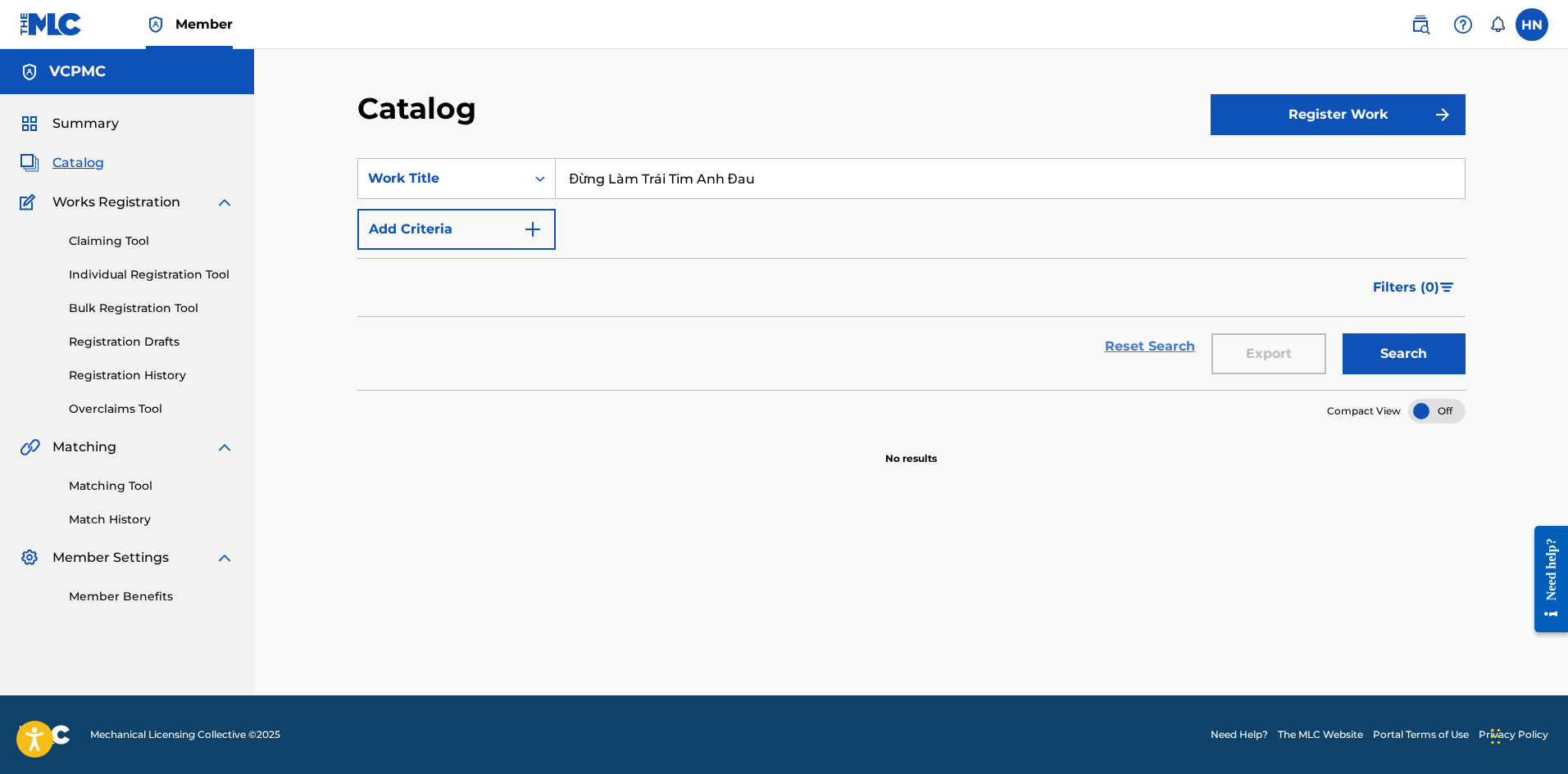
click at [1165, 342] on link "Reset Search" at bounding box center [1149, 347] width 106 height 36
